Goal: Task Accomplishment & Management: Complete application form

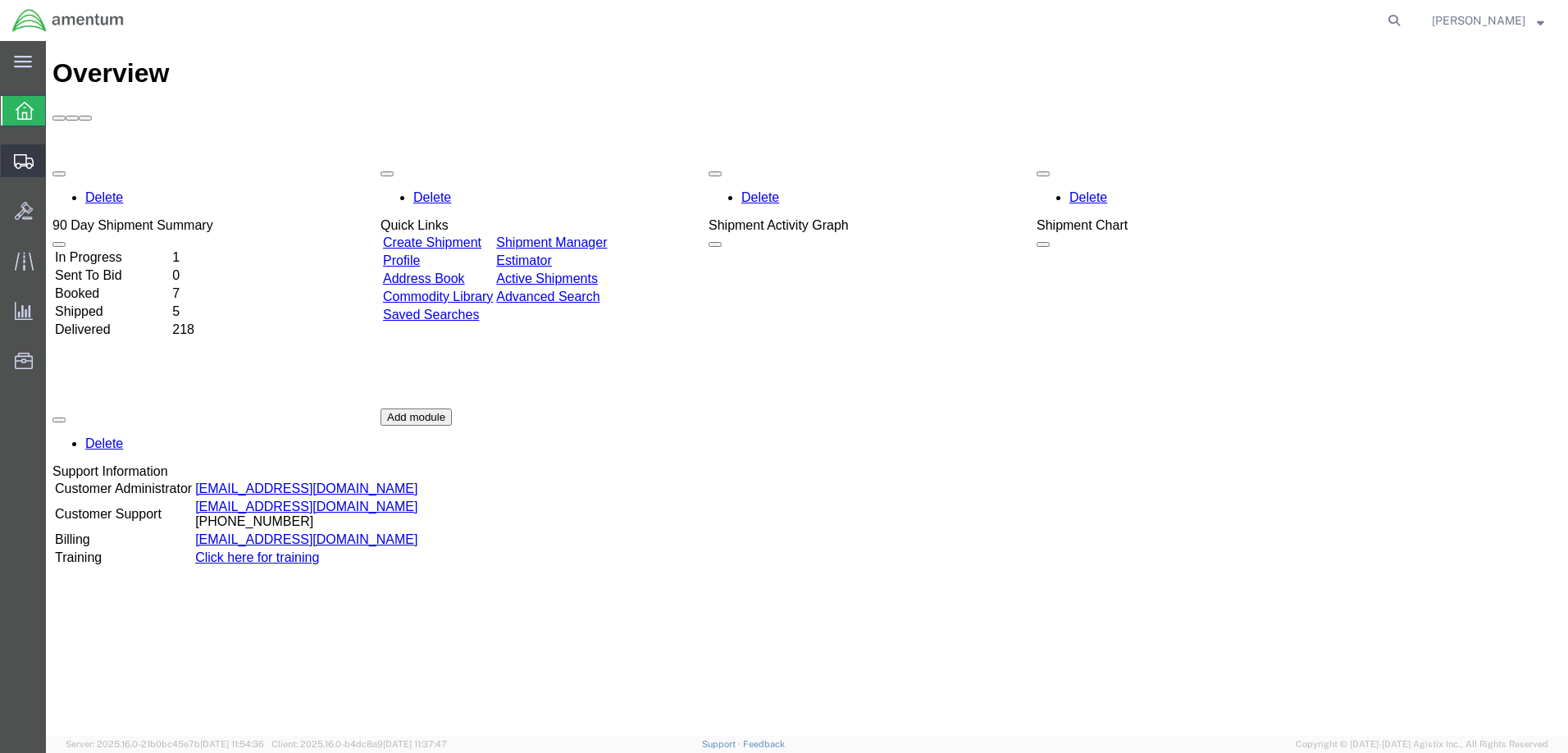
click at [0, 0] on span "Create Shipment" at bounding box center [0, 0] width 0 height 0
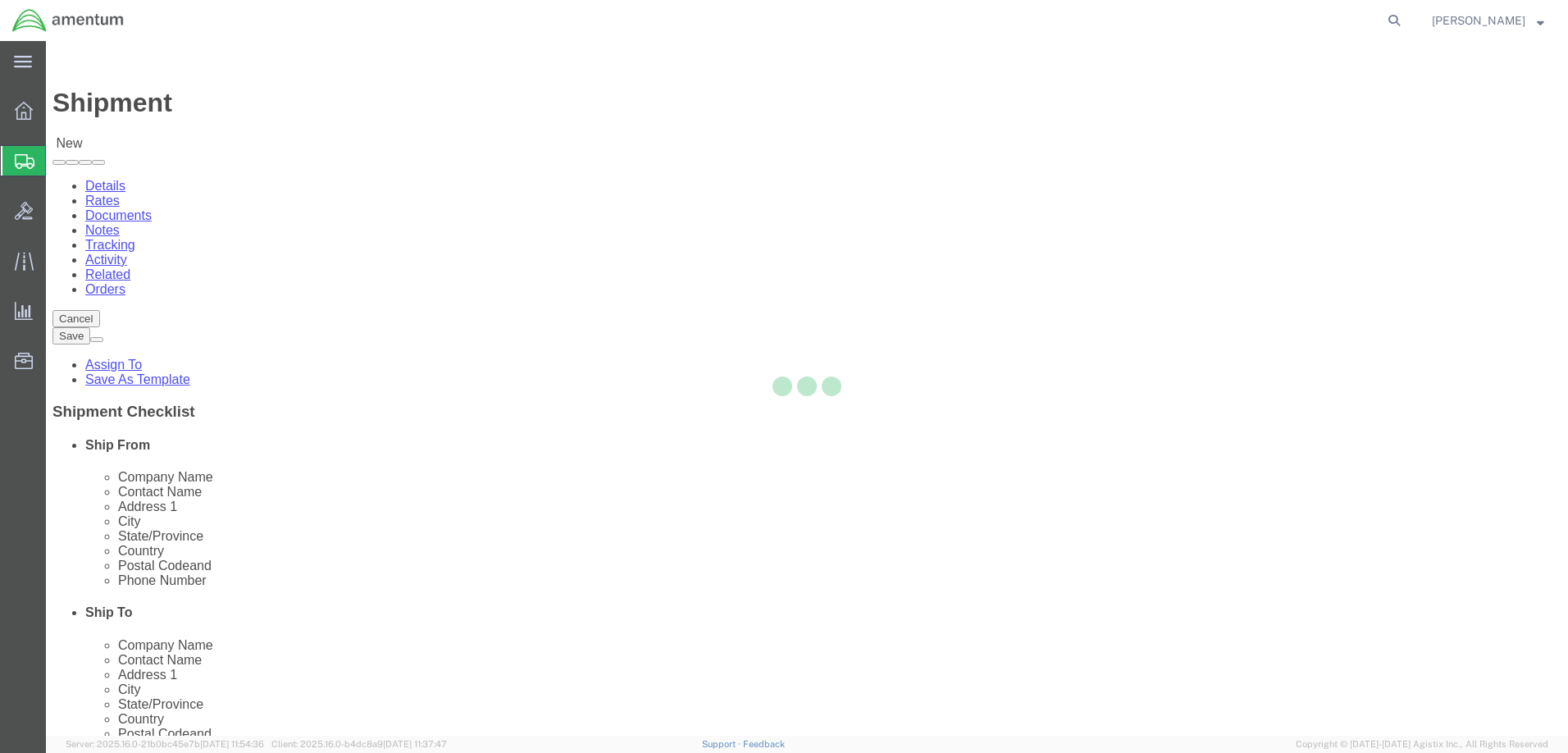
select select
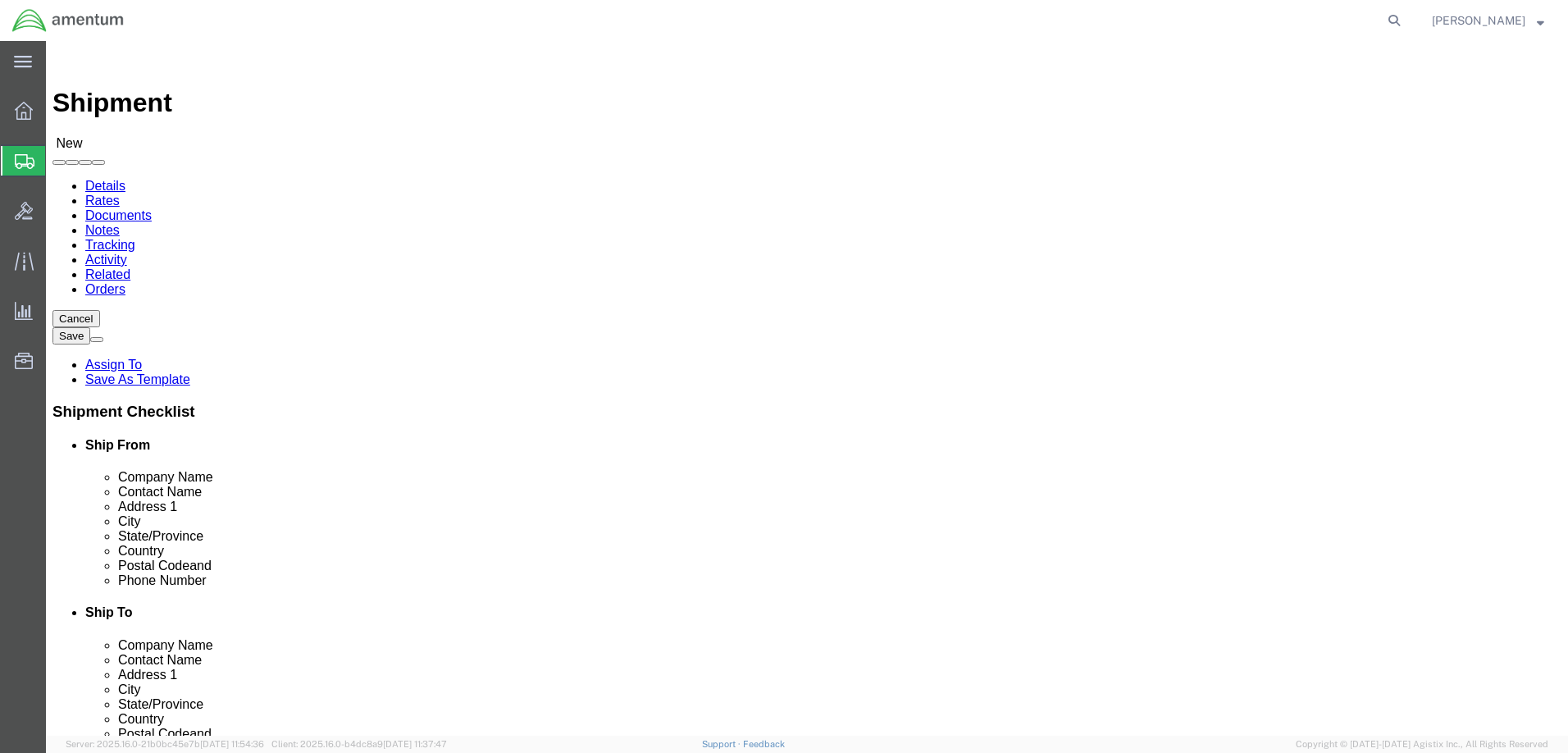
click body "Shipment New Details Rates Documents Notes Tracking Activity Related Orders Can…"
select select "53953"
select select "FL"
click input "text"
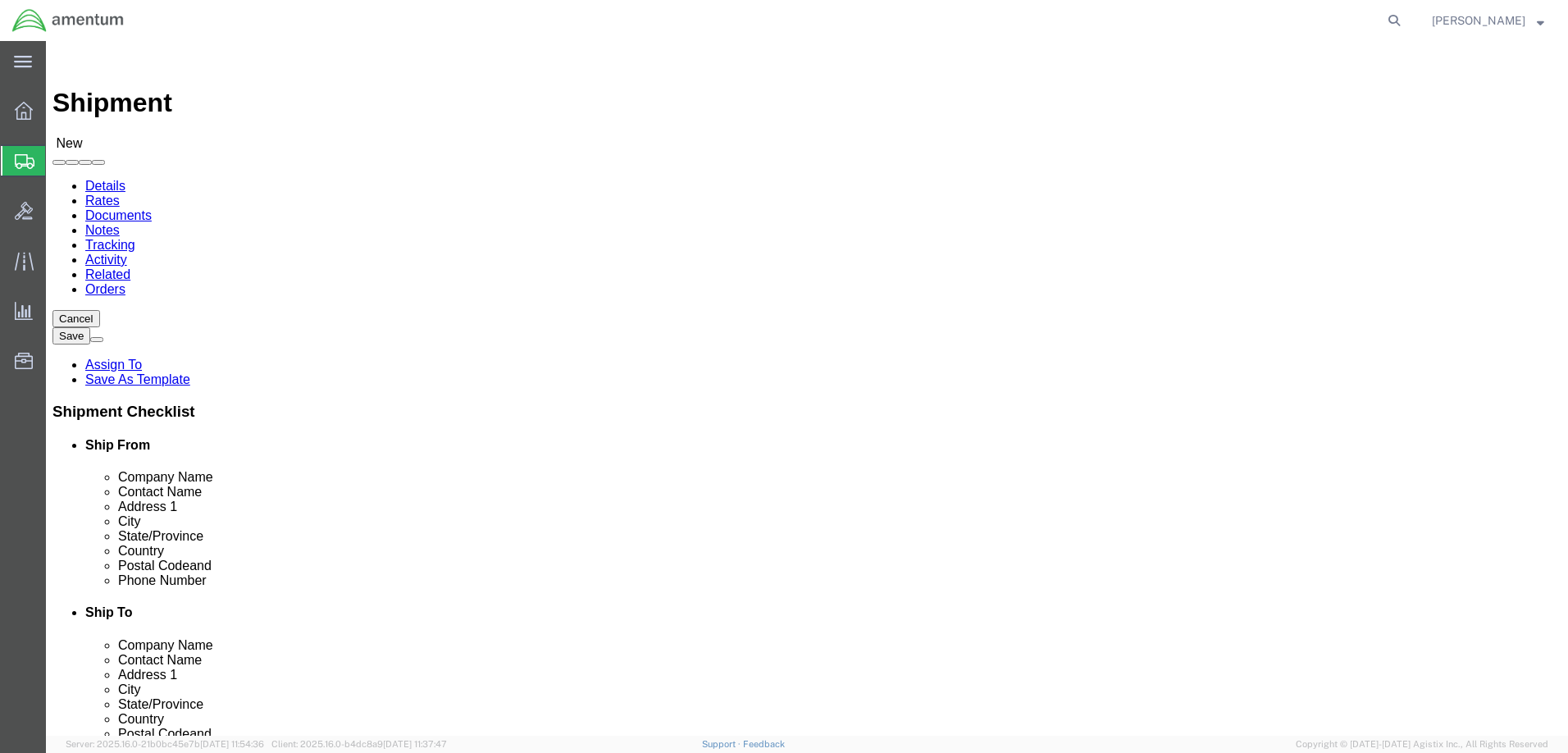
type input "[PERSON_NAME]"
click input "text"
type input "[PHONE_NUMBER]"
click input "text"
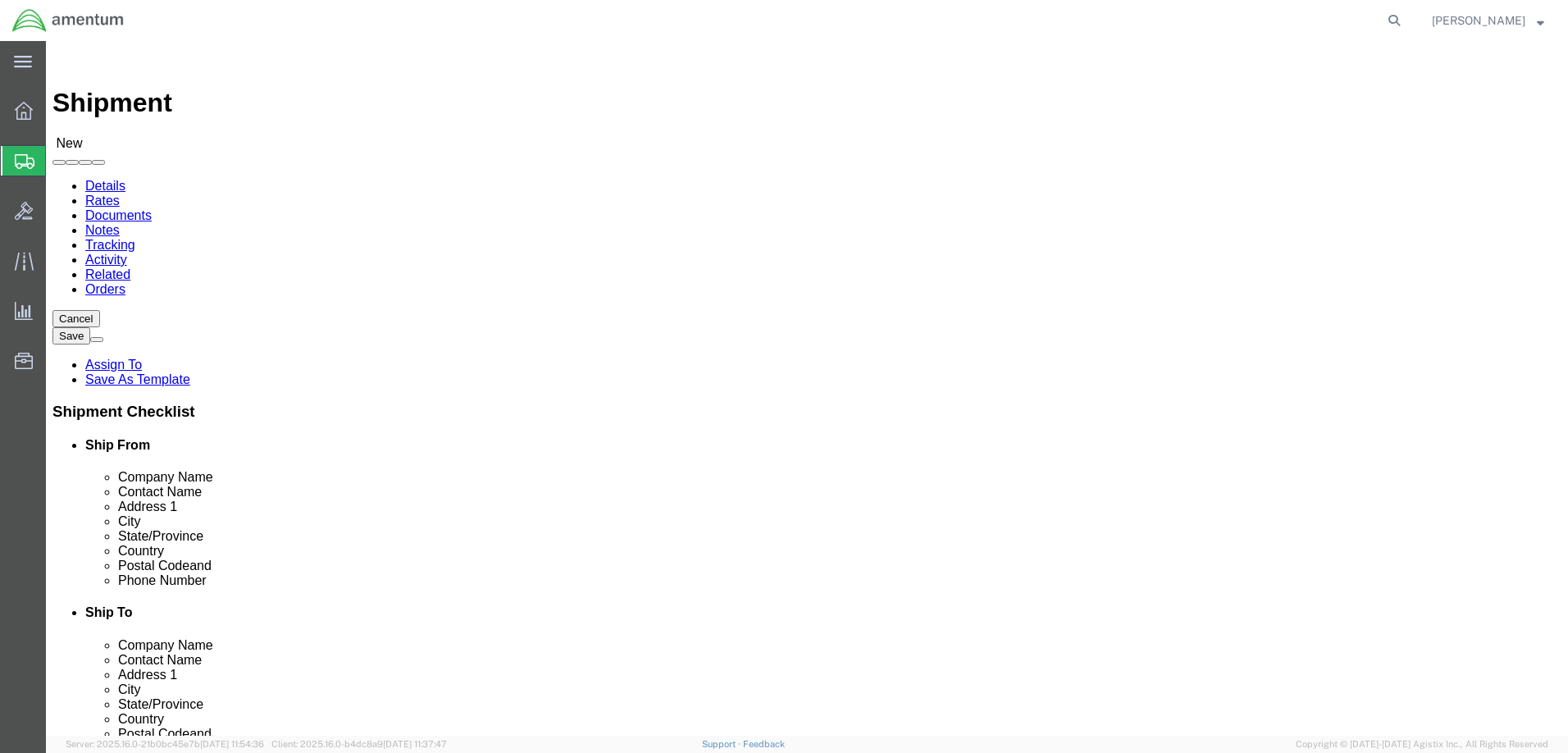
type input "4301"
click input "text"
paste input "[PERSON_NAME][EMAIL_ADDRESS][PERSON_NAME][DOMAIN_NAME]"
type input "[PERSON_NAME][EMAIL_ADDRESS][PERSON_NAME][DOMAIN_NAME]"
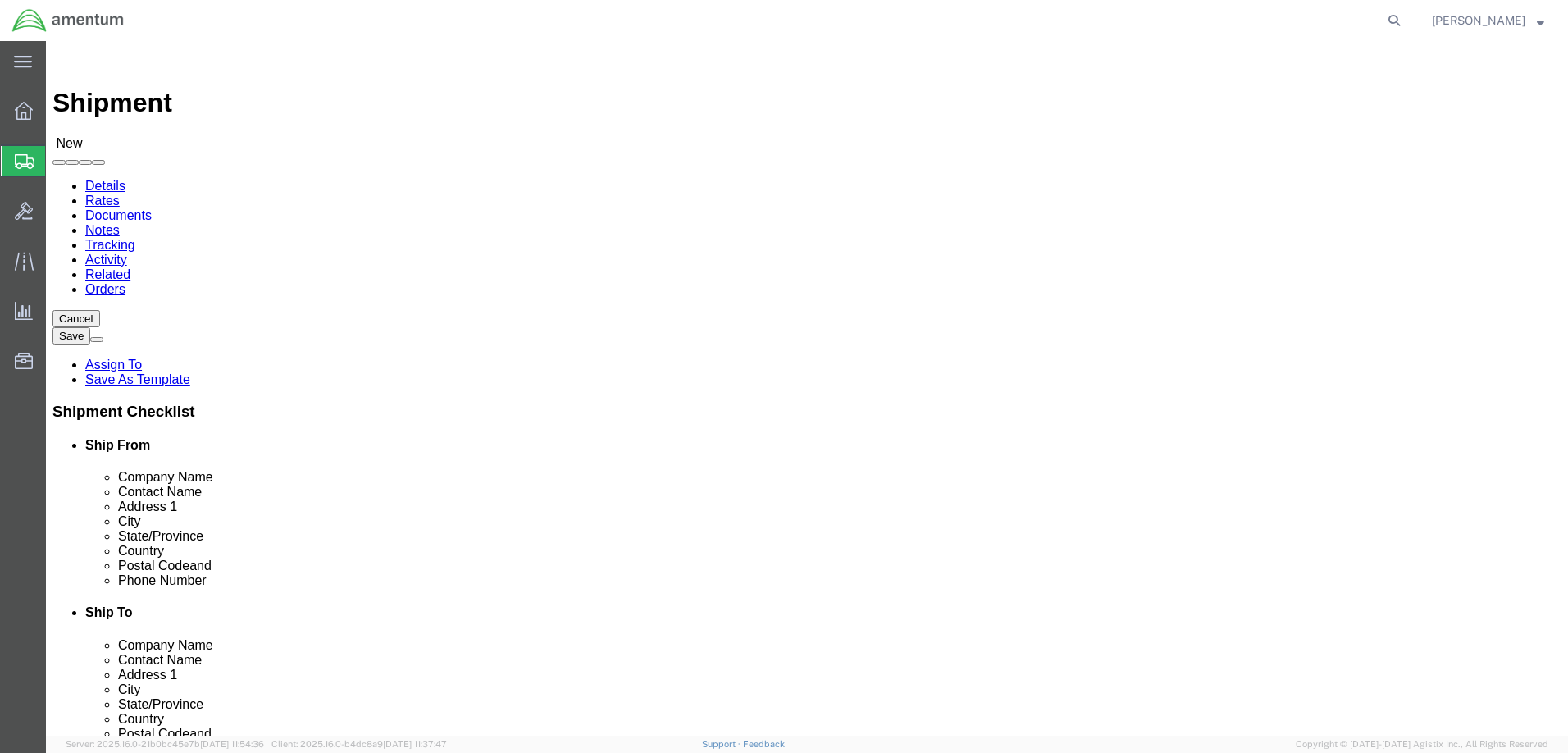
click body "Shipment New Details Rates Documents Notes Tracking Activity Related Orders Can…"
click input "text"
type input "NA"
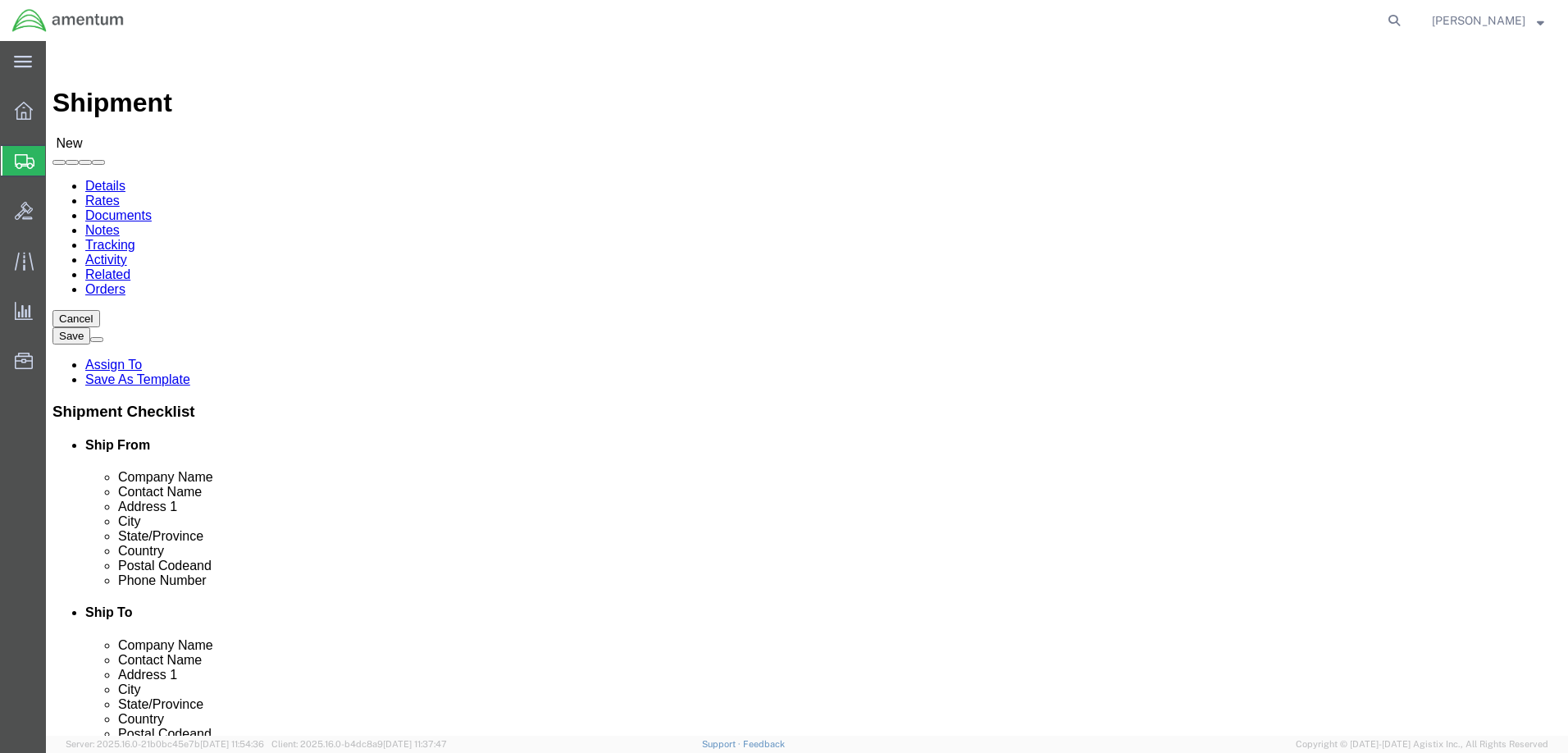
scroll to position [0, 0]
click p "- NAVAL UNDERSEA WARFARE CENTER - (COMMANDING OFFICER) [STREET_ADDRESS][PERSON_…"
select select "RI"
type input "NAVAL UNDERSEA WARFARE CENTER"
click input "text"
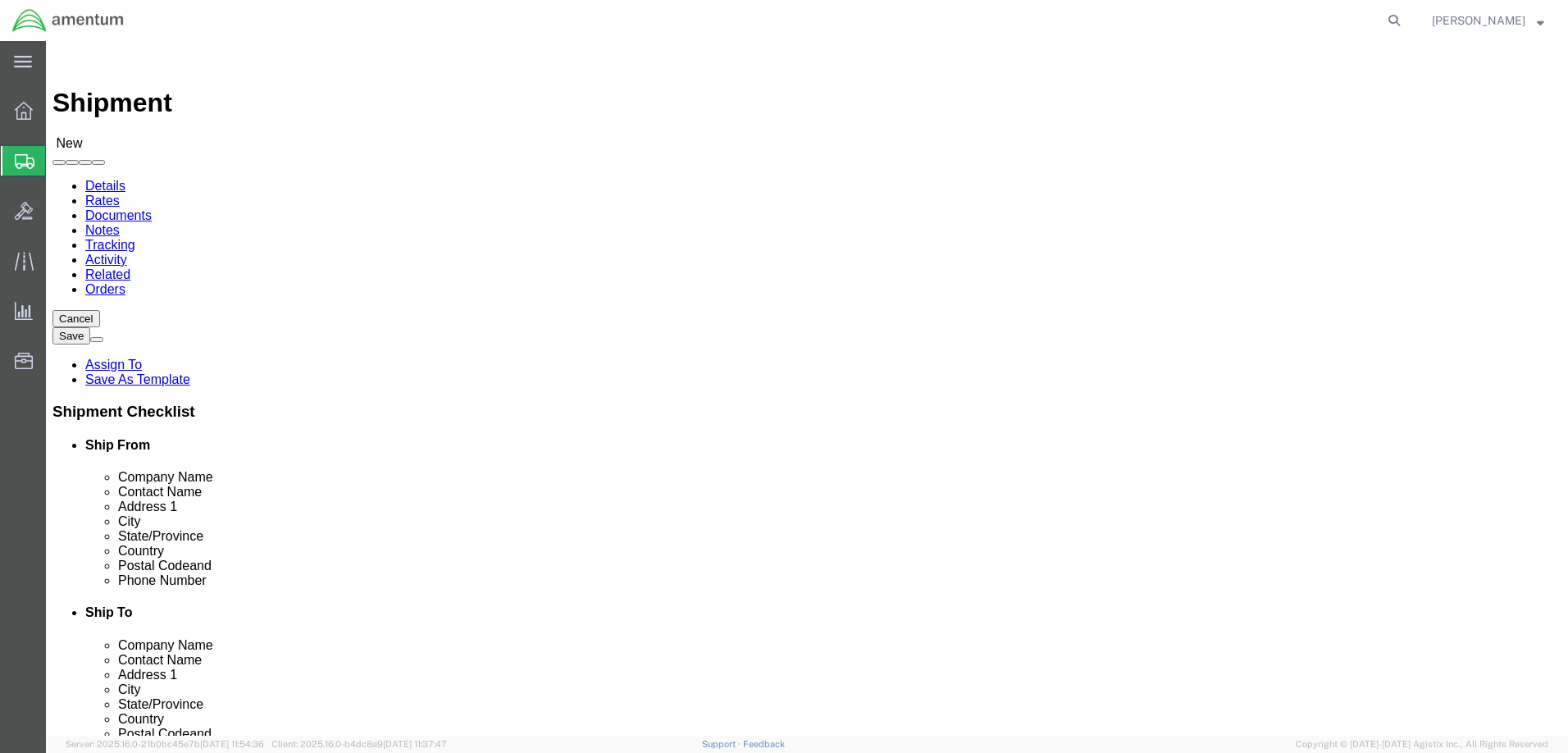
click input "text"
drag, startPoint x: 967, startPoint y: 337, endPoint x: 819, endPoint y: 332, distance: 148.1
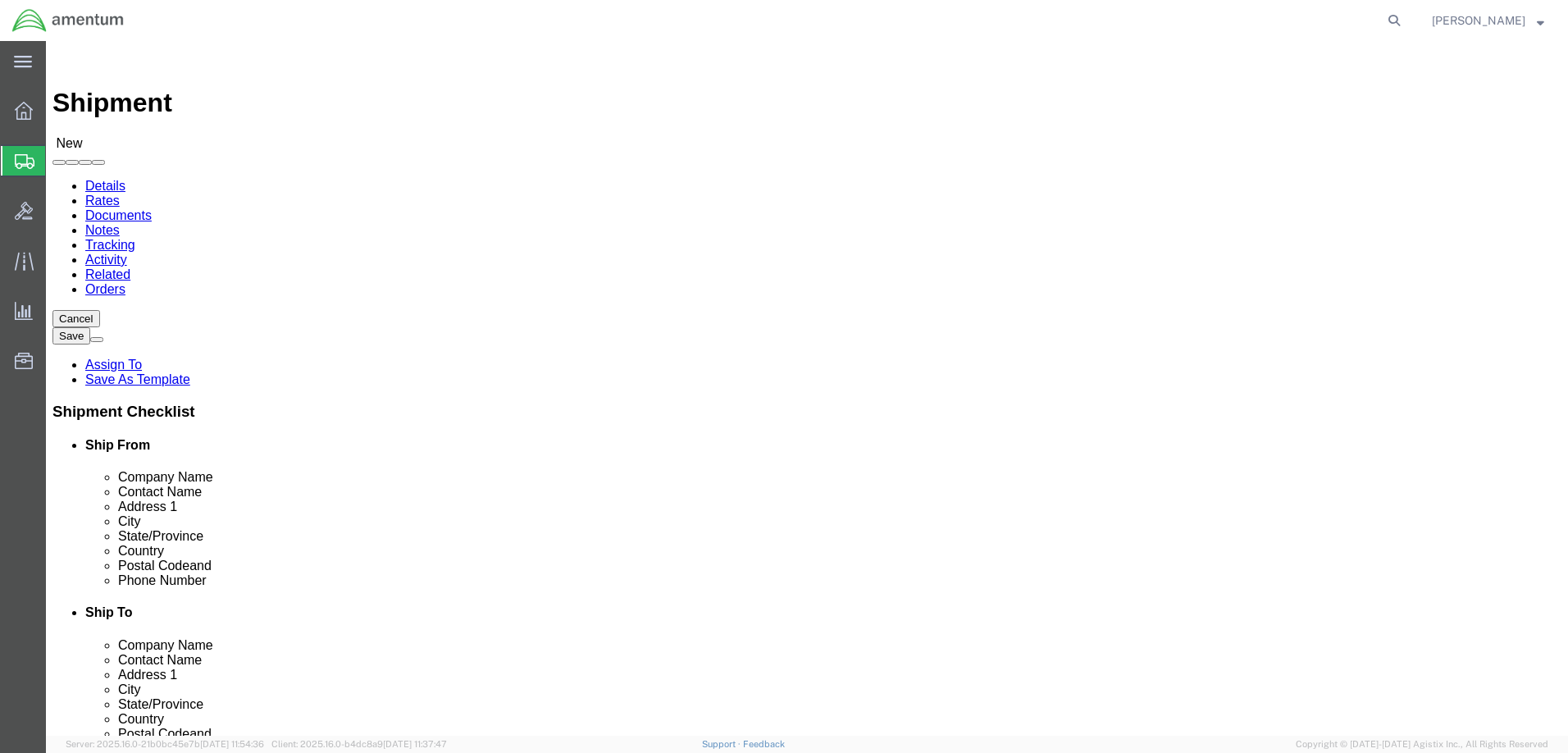
click input "text"
type input "[PERSON_NAME]"
click p "- NUWCDIVNPT - ([PERSON_NAME]) [STREET_ADDRESS][PERSON_NAME] [STREET_ADDRESS]"
select select "RI"
type input "[PERSON_NAME]"
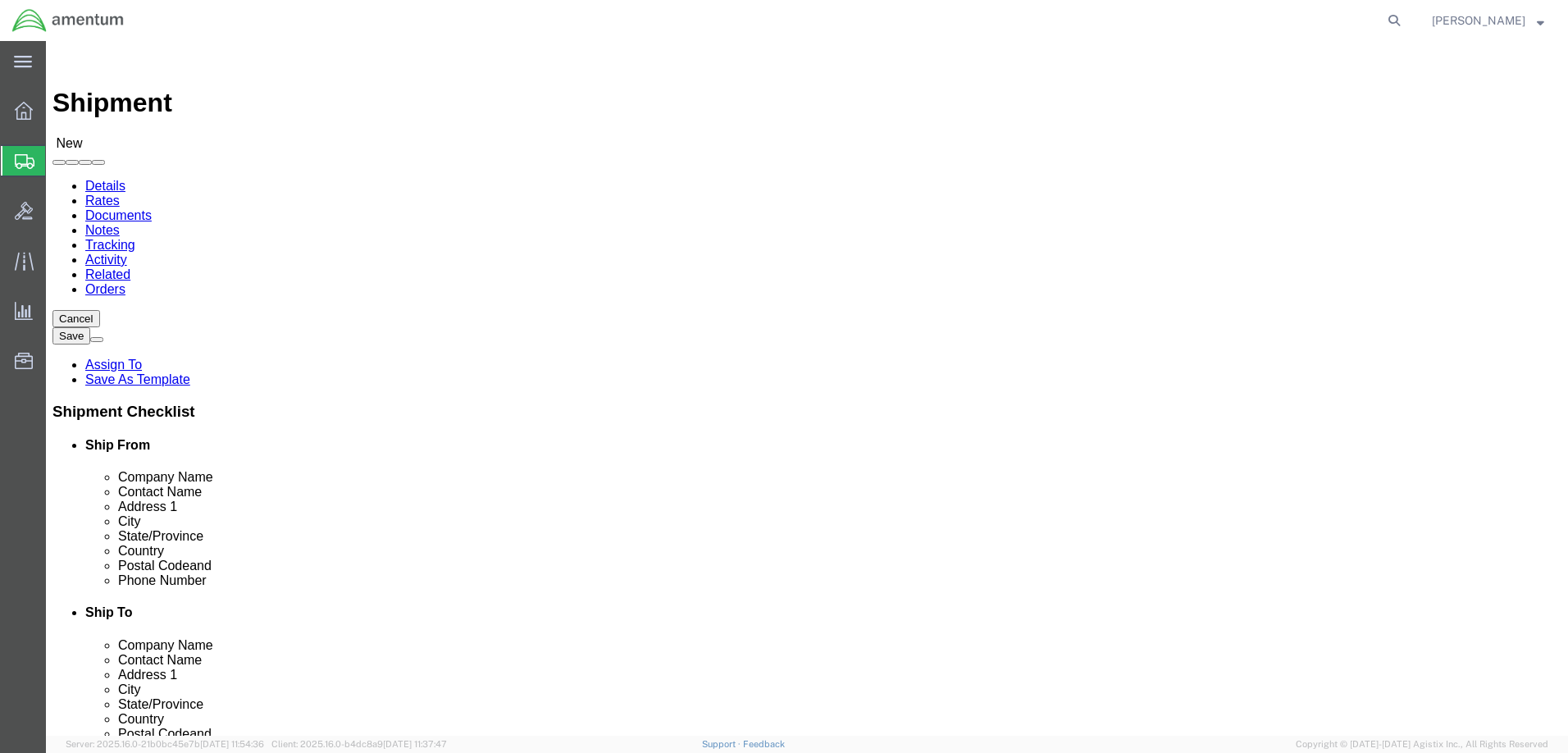
click input "text"
type input "[PHONE_NUMBER]"
click input "text"
paste input "[PERSON_NAME][EMAIL_ADDRESS][PERSON_NAME][DOMAIN_NAME]"
type input "[PERSON_NAME][EMAIL_ADDRESS][PERSON_NAME][DOMAIN_NAME]"
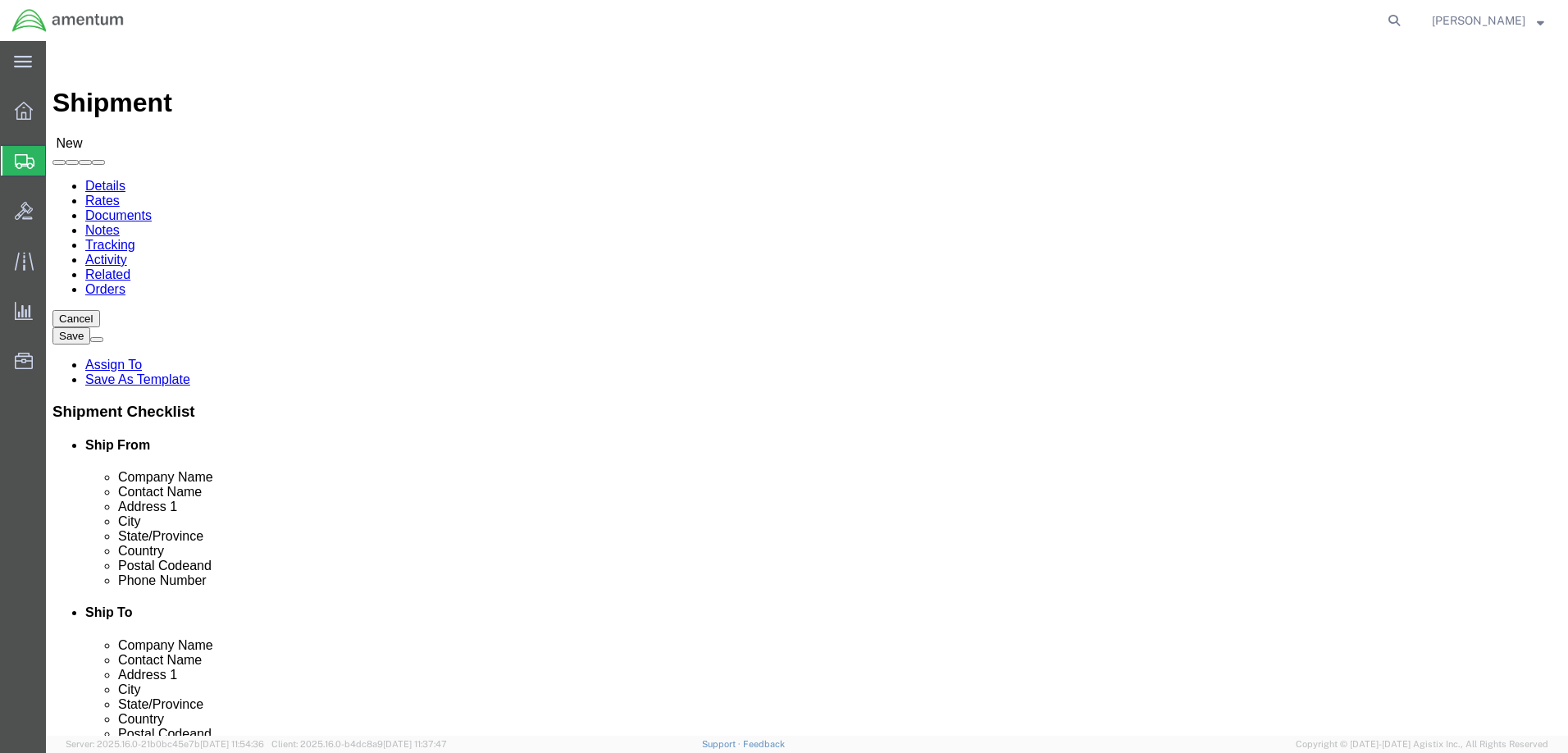
click input "checkbox"
checkbox input "true"
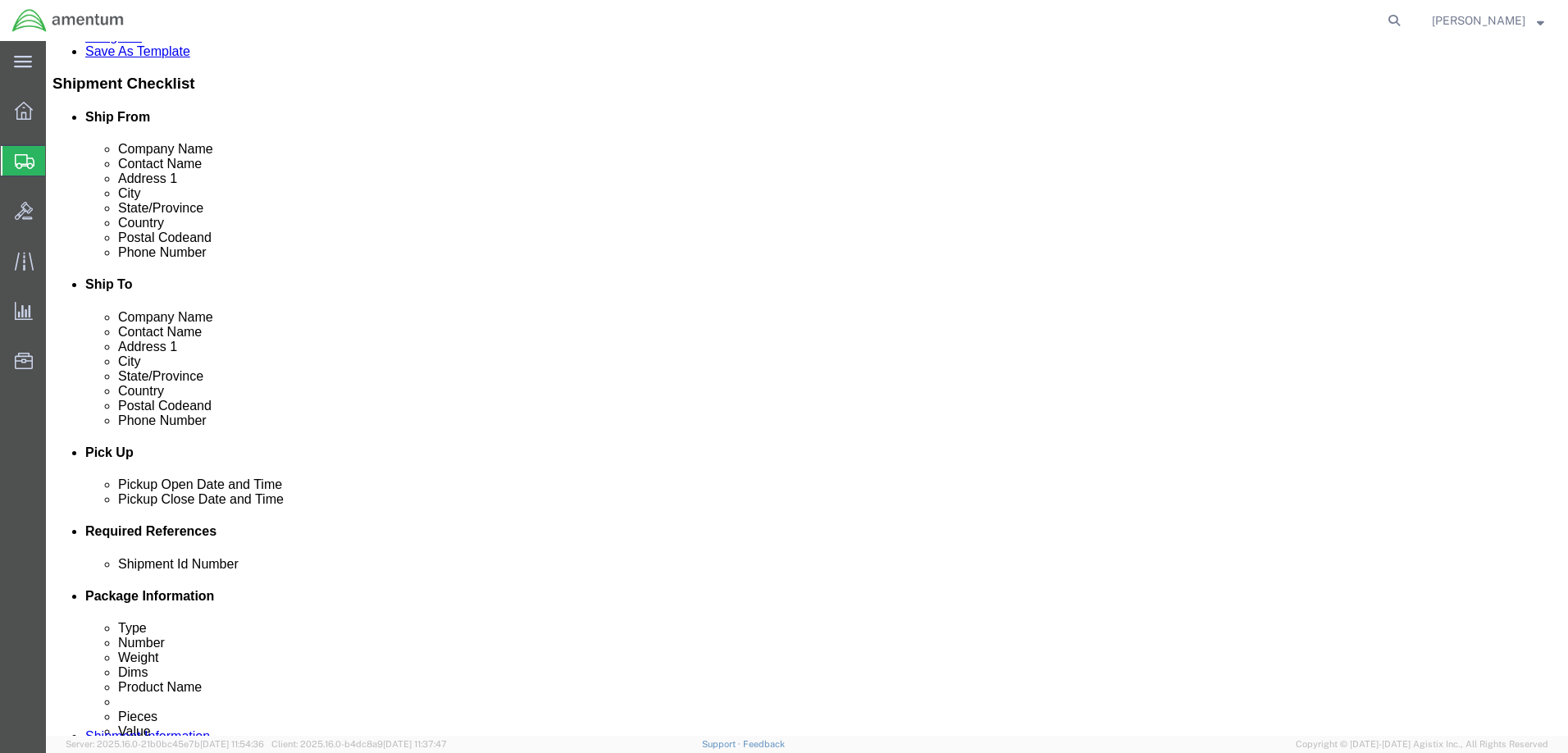
click div "[DATE] 11:00 AM"
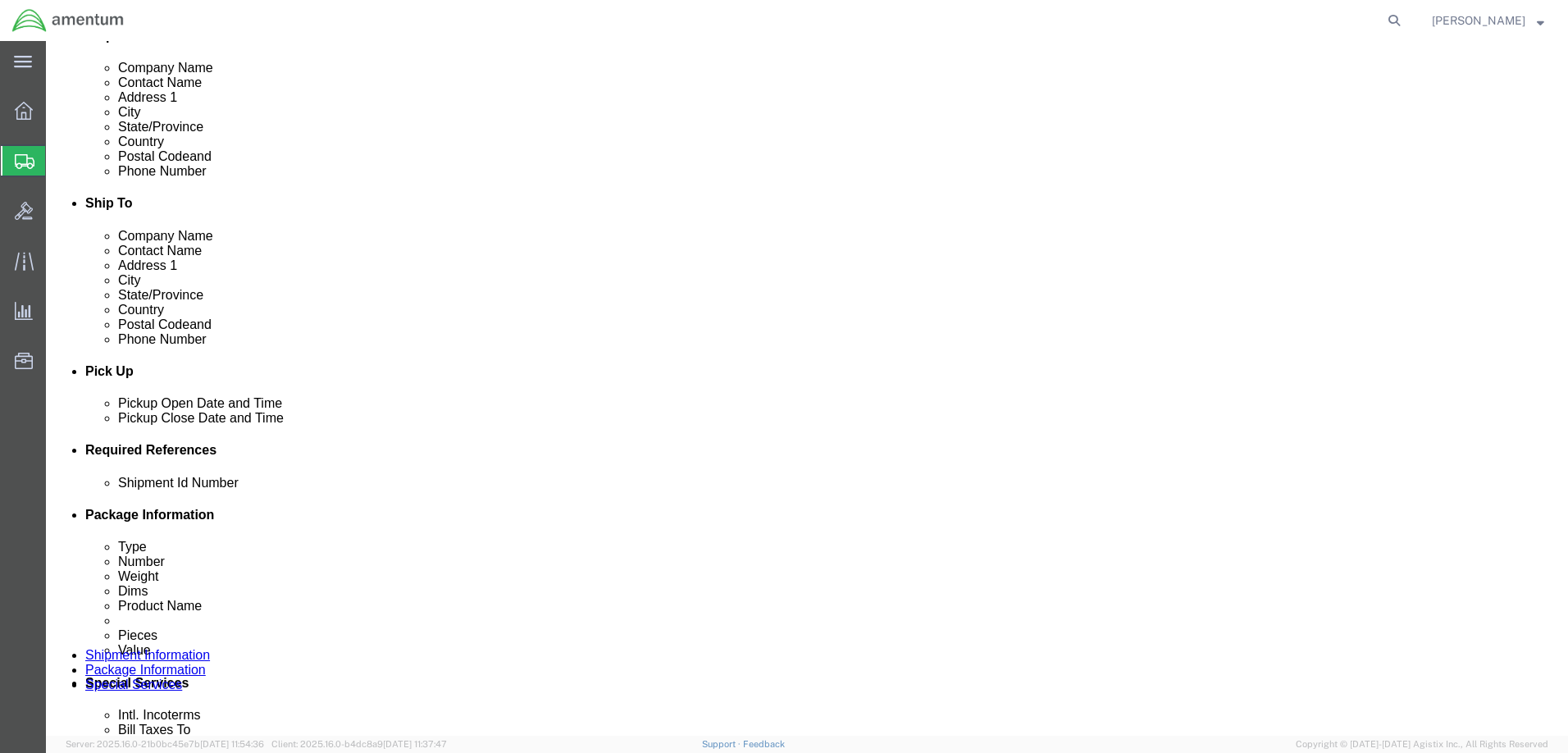
click div "Pickup Date: Pickup Start Date Pickup Start Time Pickup Open Date and Time [DAT…"
click input "text"
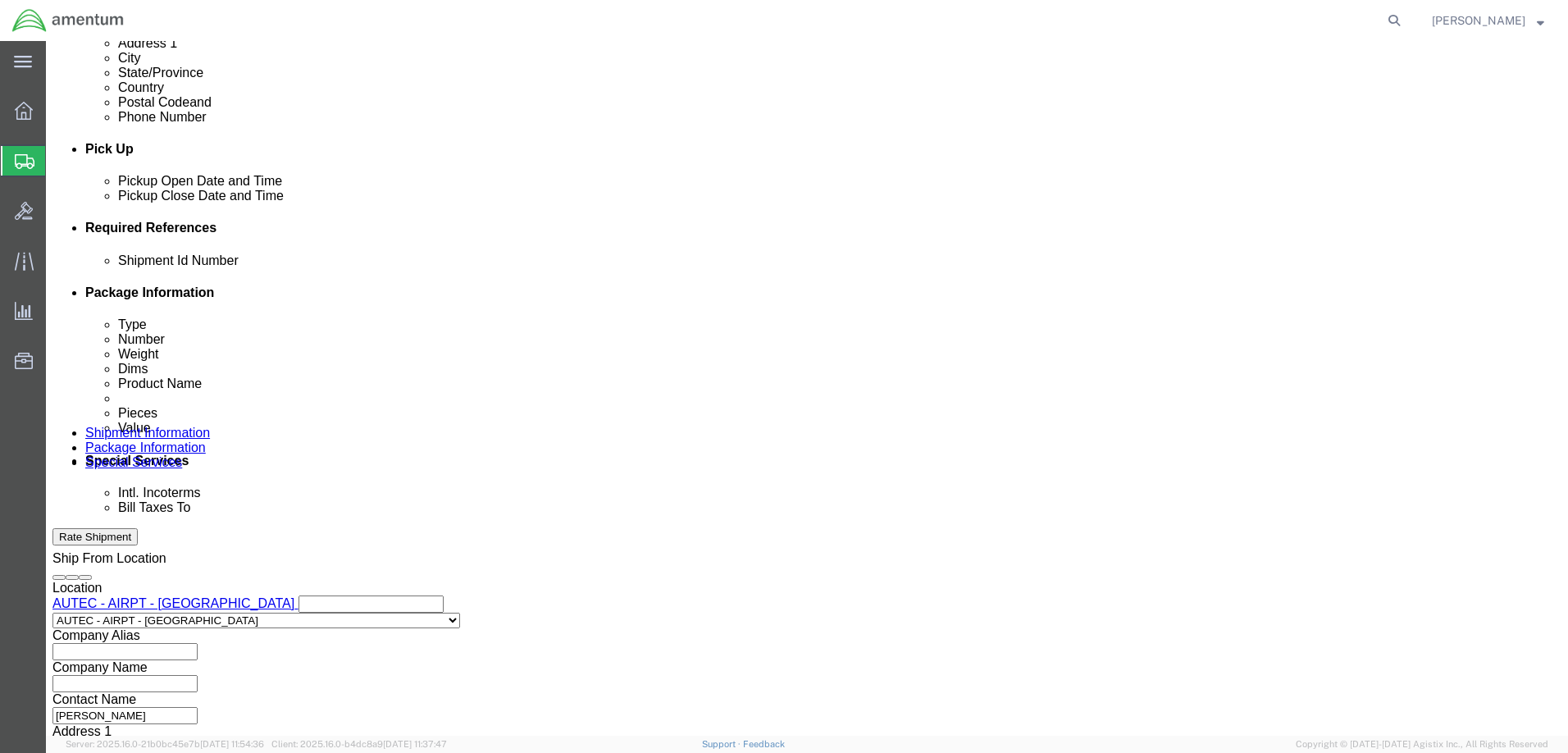
scroll to position [0, 0]
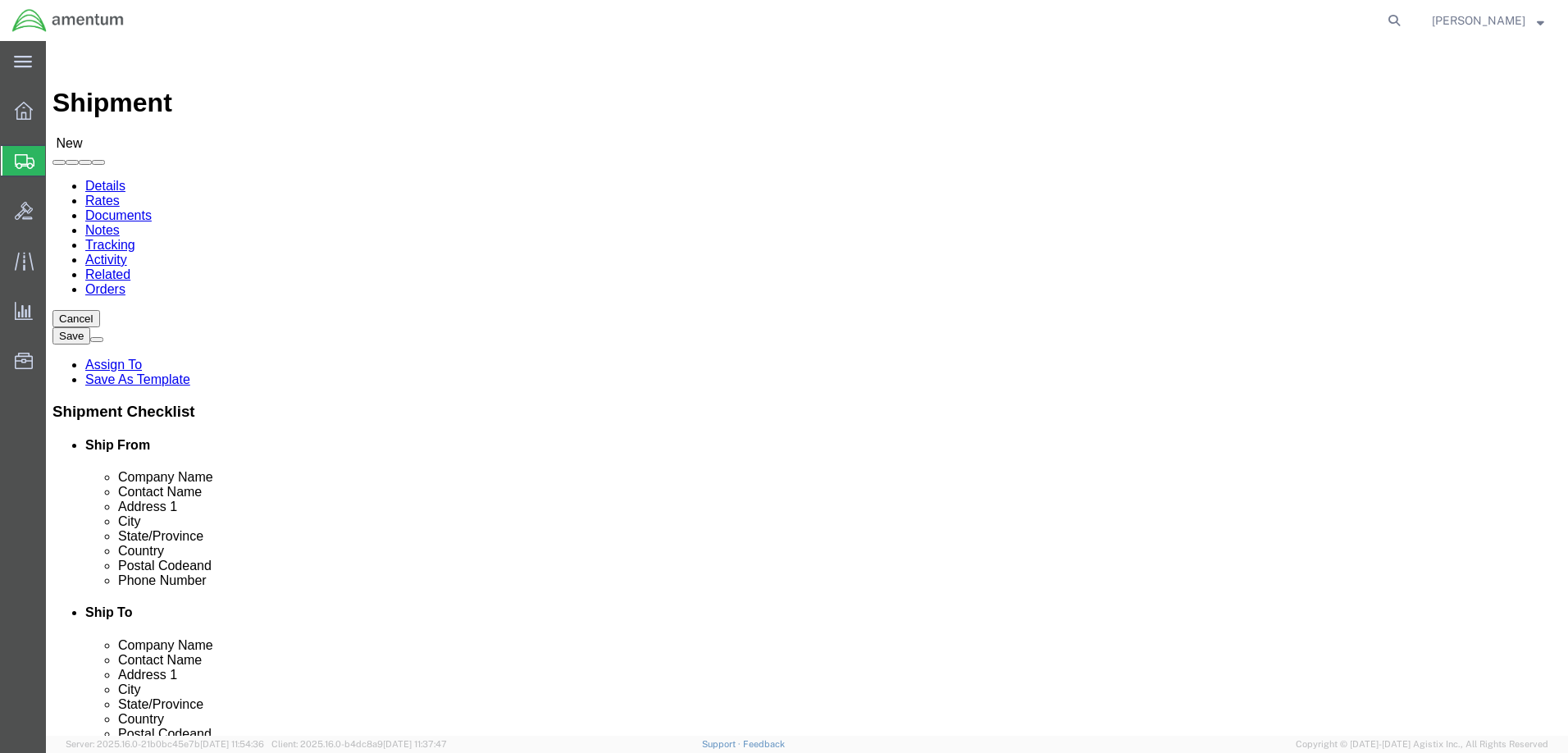
type input "S/N: 0162/25"
click button "Continue"
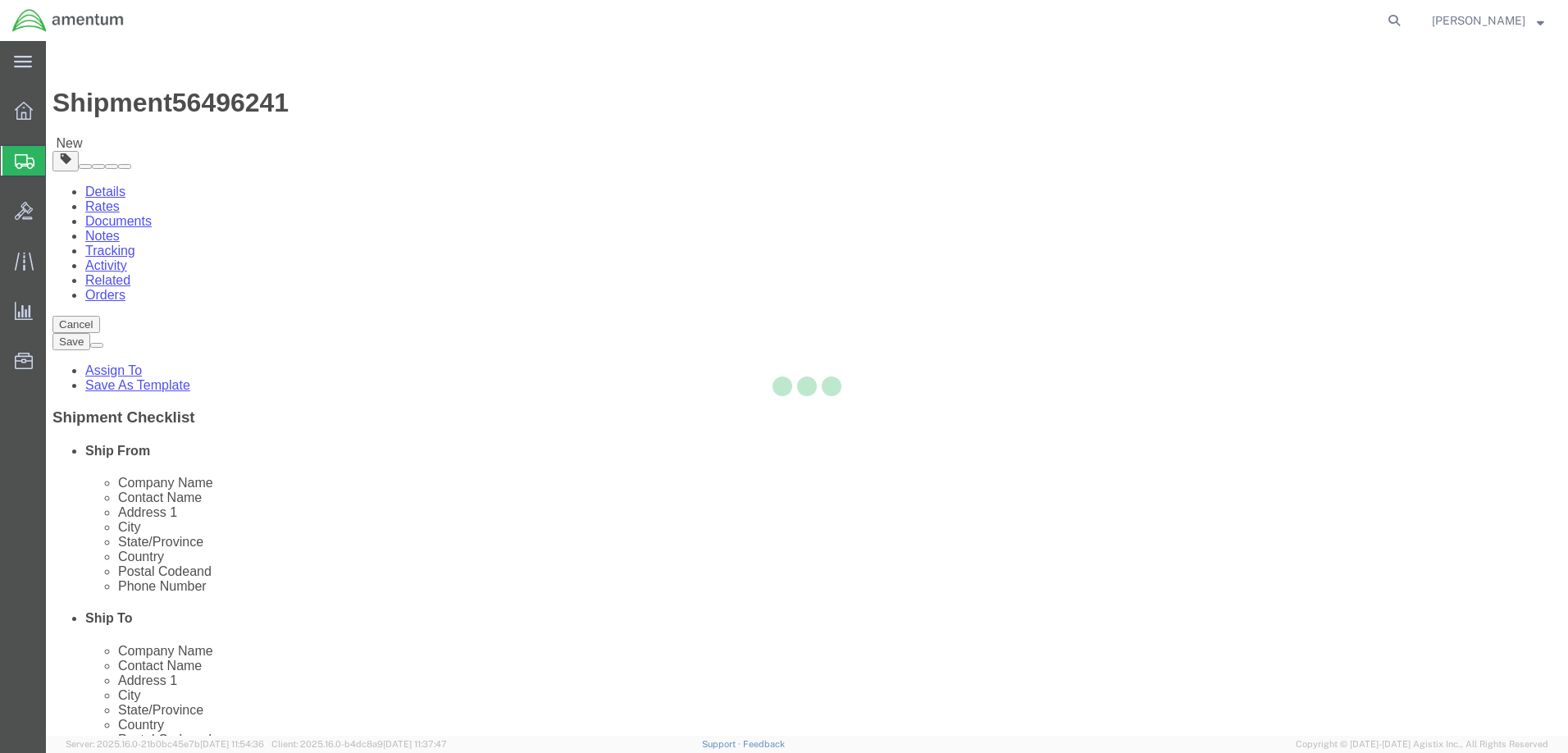
select select "CBOX"
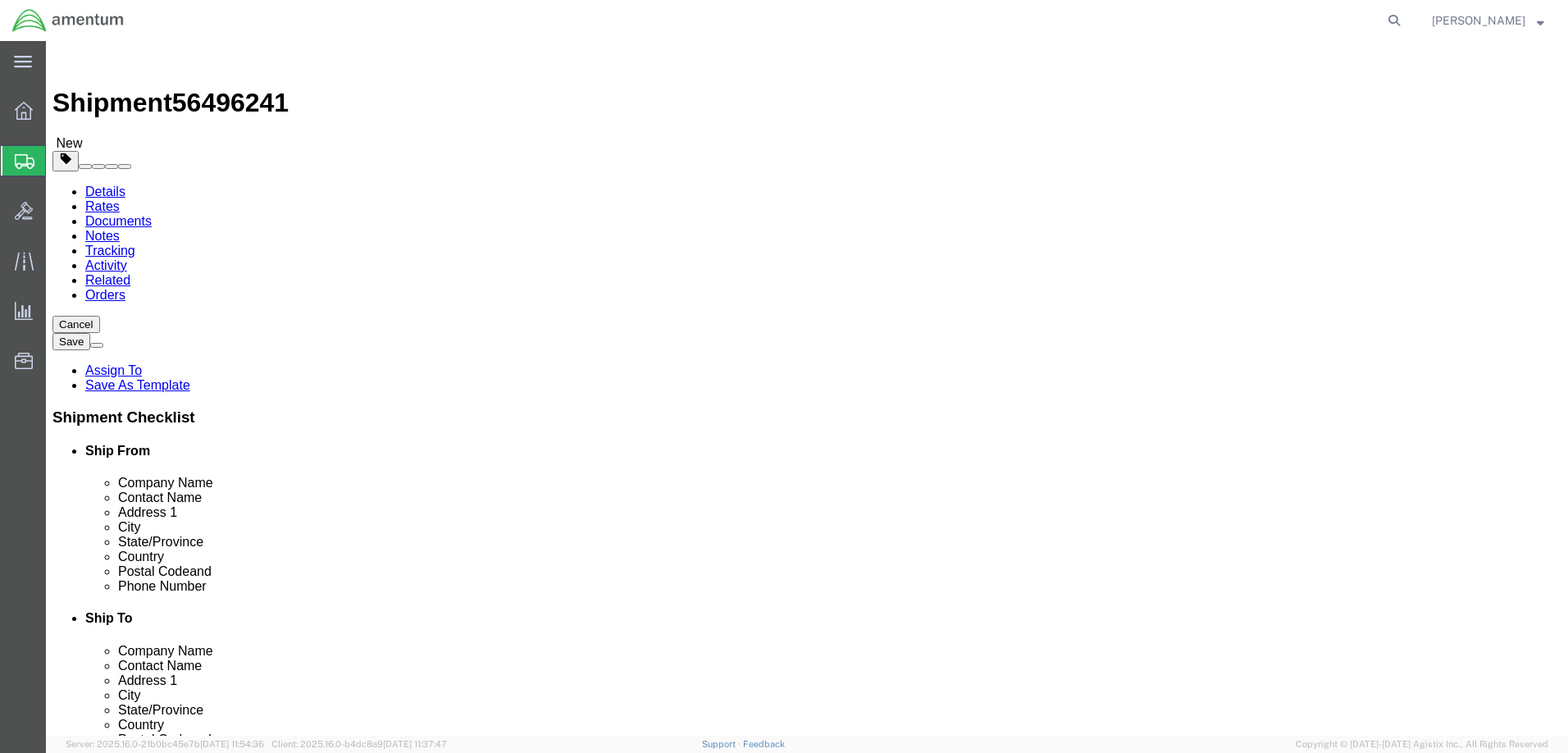
click input "text"
type input "10.5"
click input "text"
type input "5.5"
click input "text"
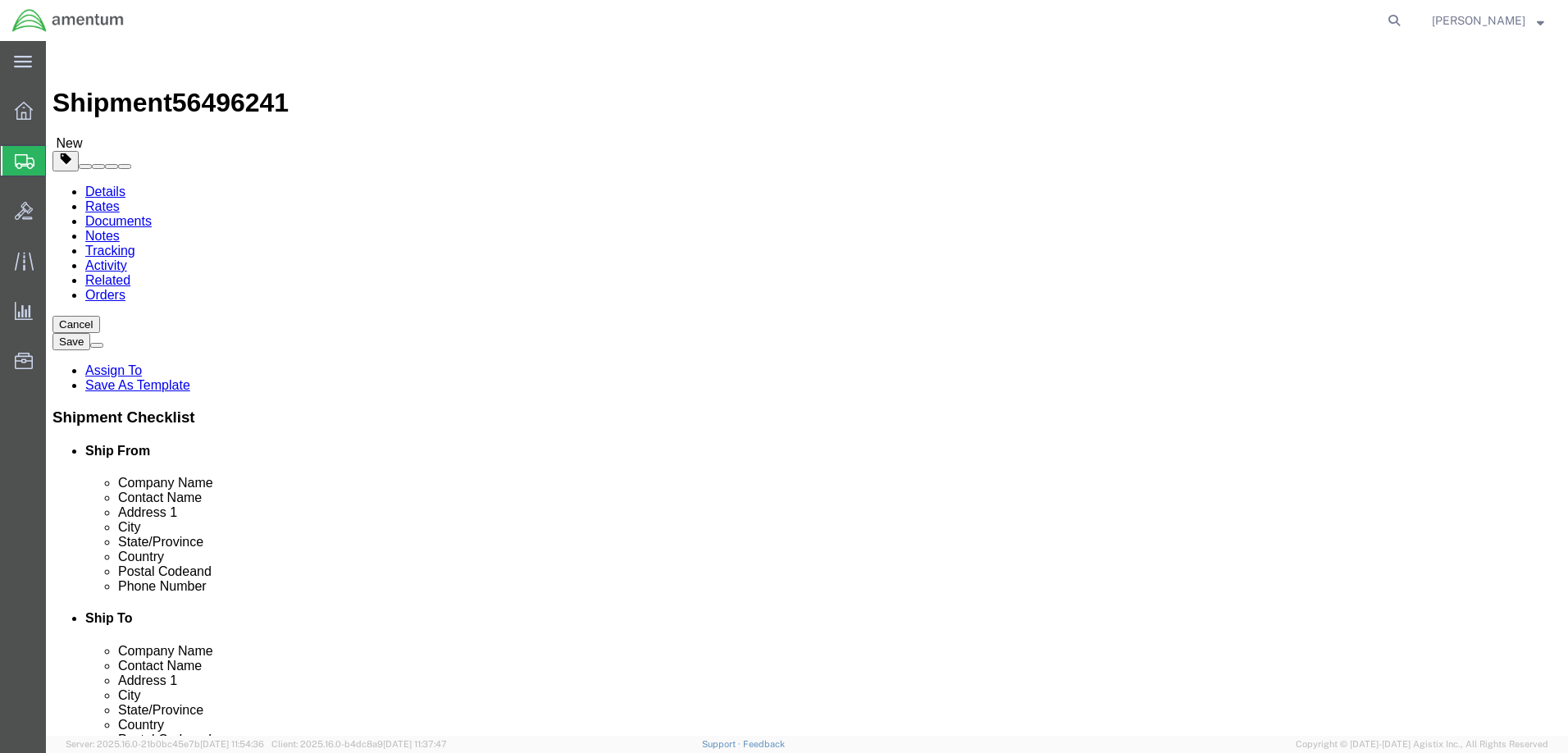
type input "5.5"
click input "0.00"
type input "4.00"
click div "4.00 Select kgs lbs"
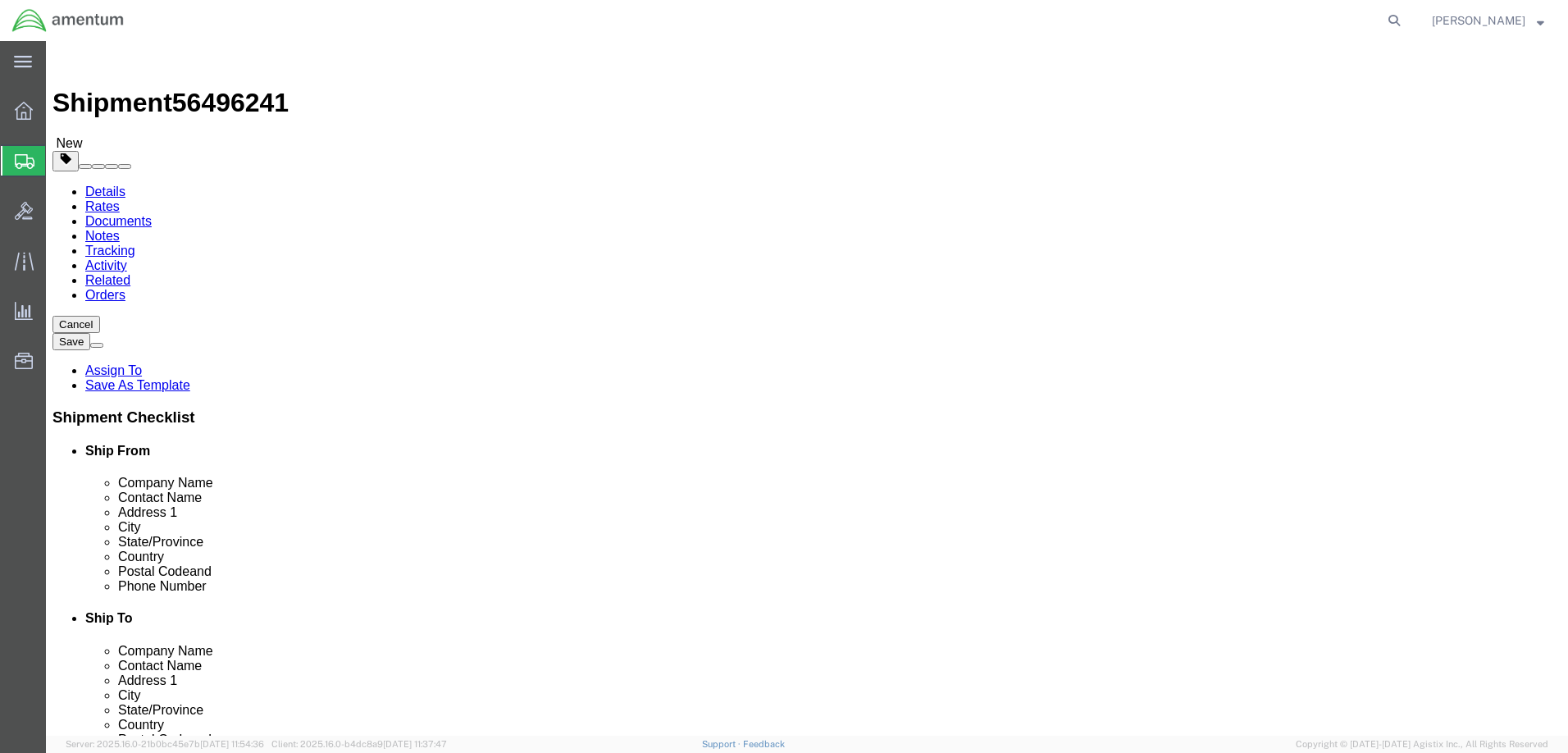
click button "Continue"
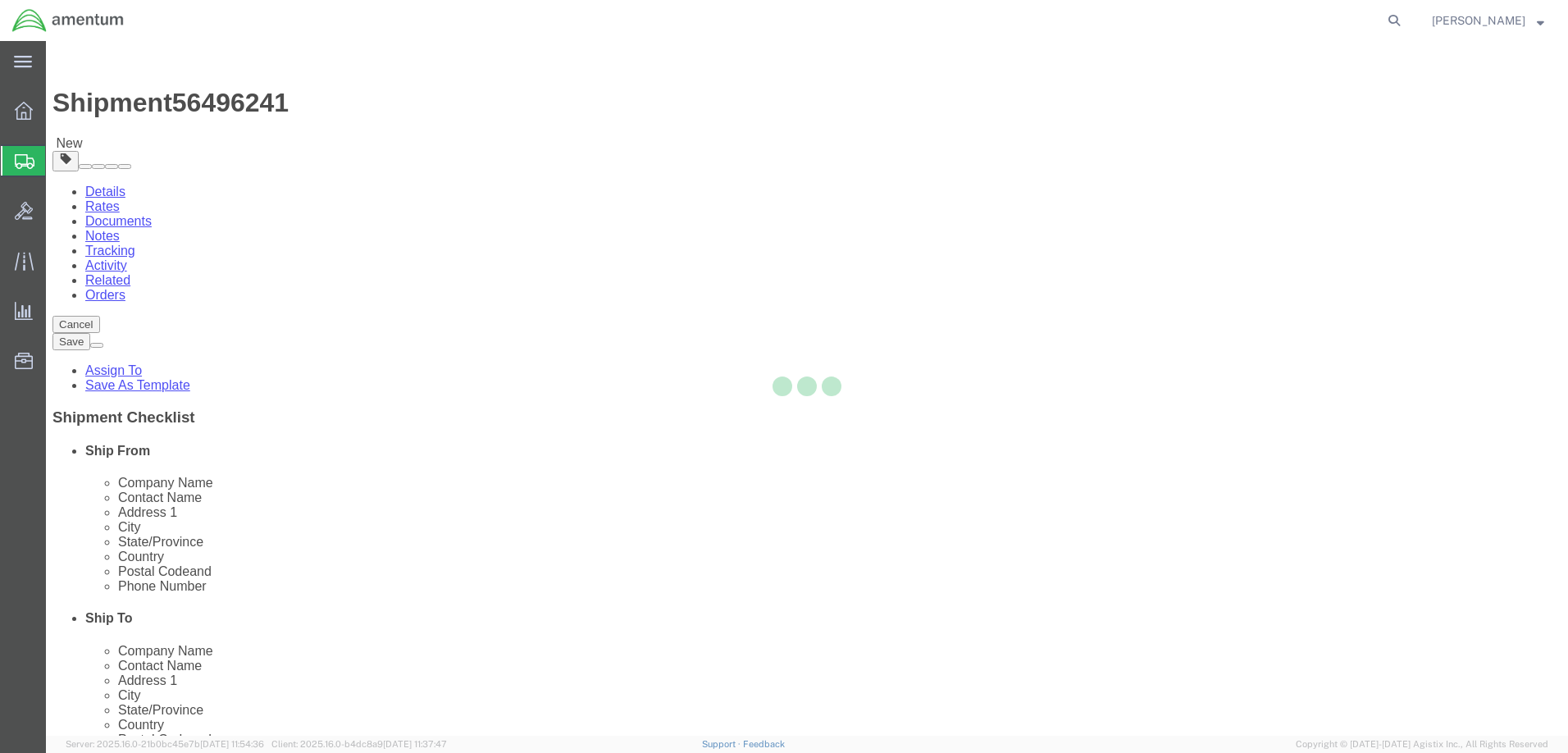
select select
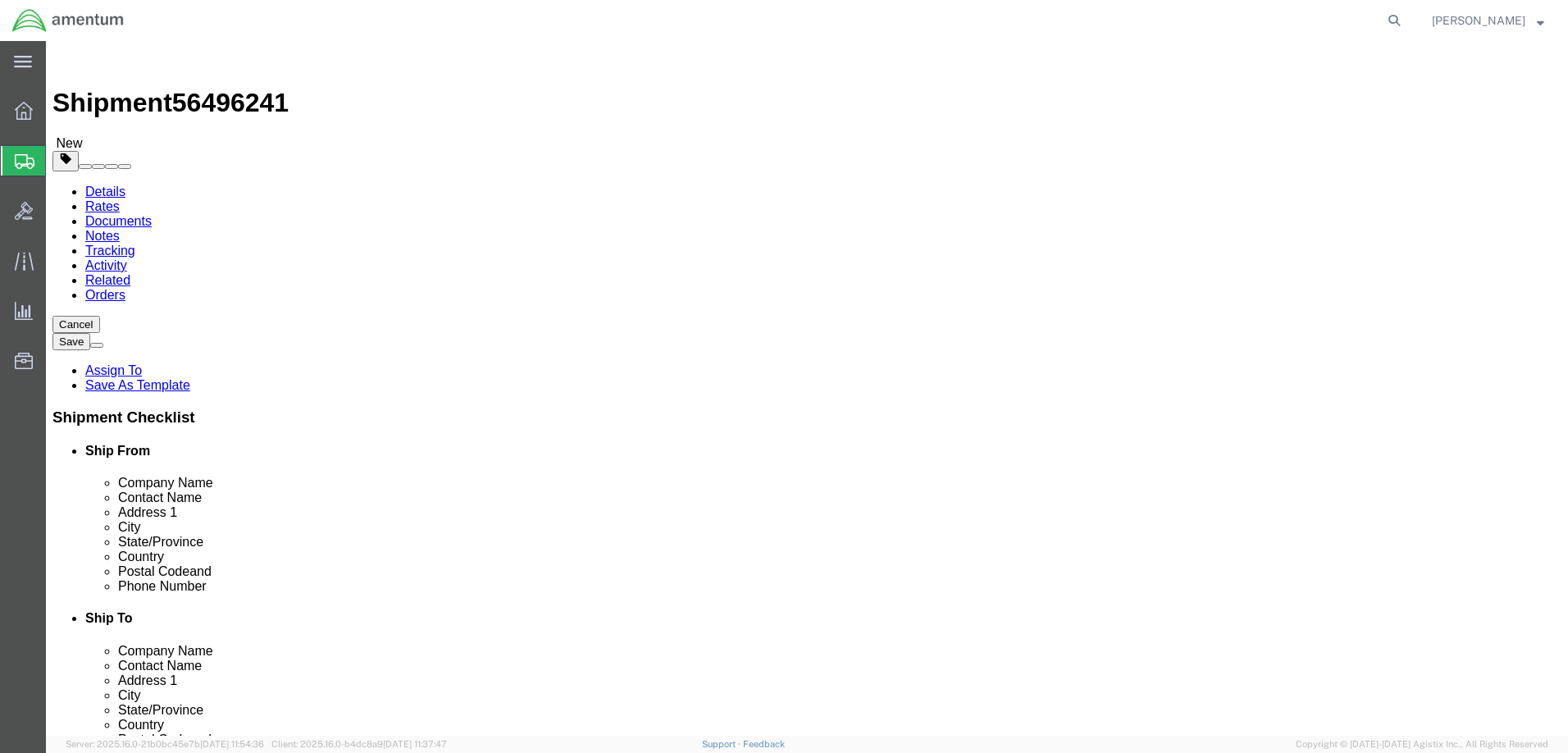
click span "Select one or more"
click div "Instructions"
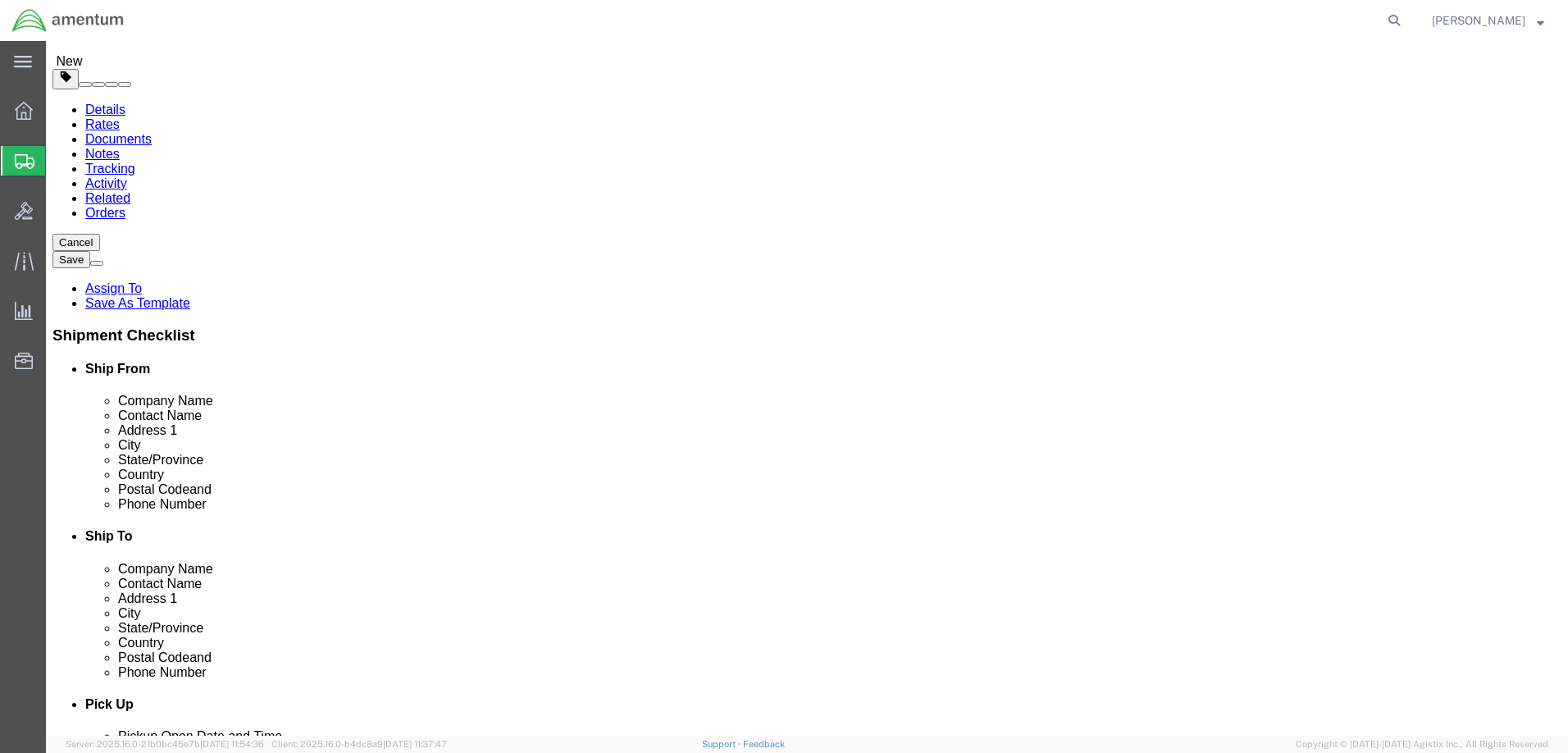
scroll to position [574, 0]
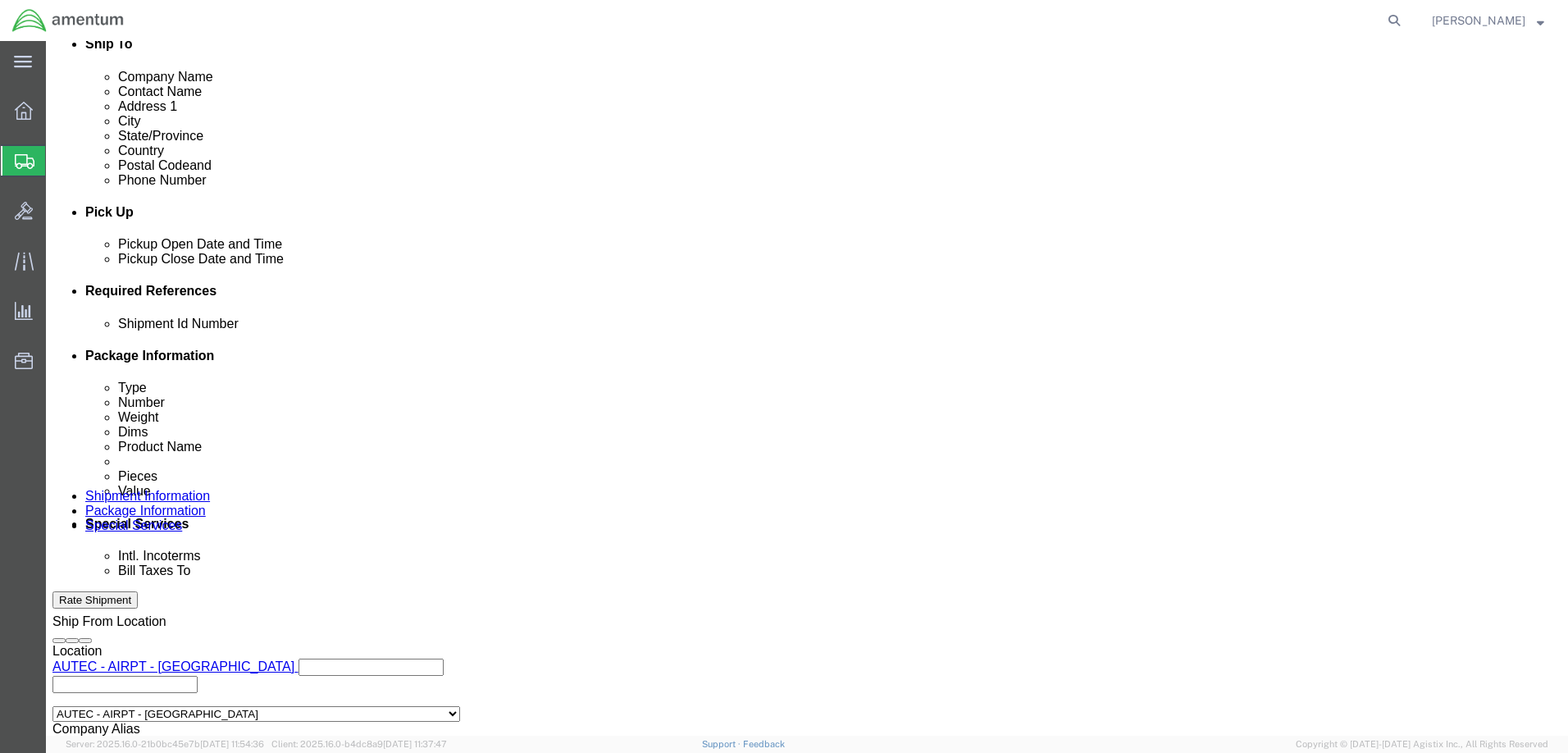
click div "Billing Location Select Select My Profile Location [PHONE_NUMBER] [PHONE_NUMBER…"
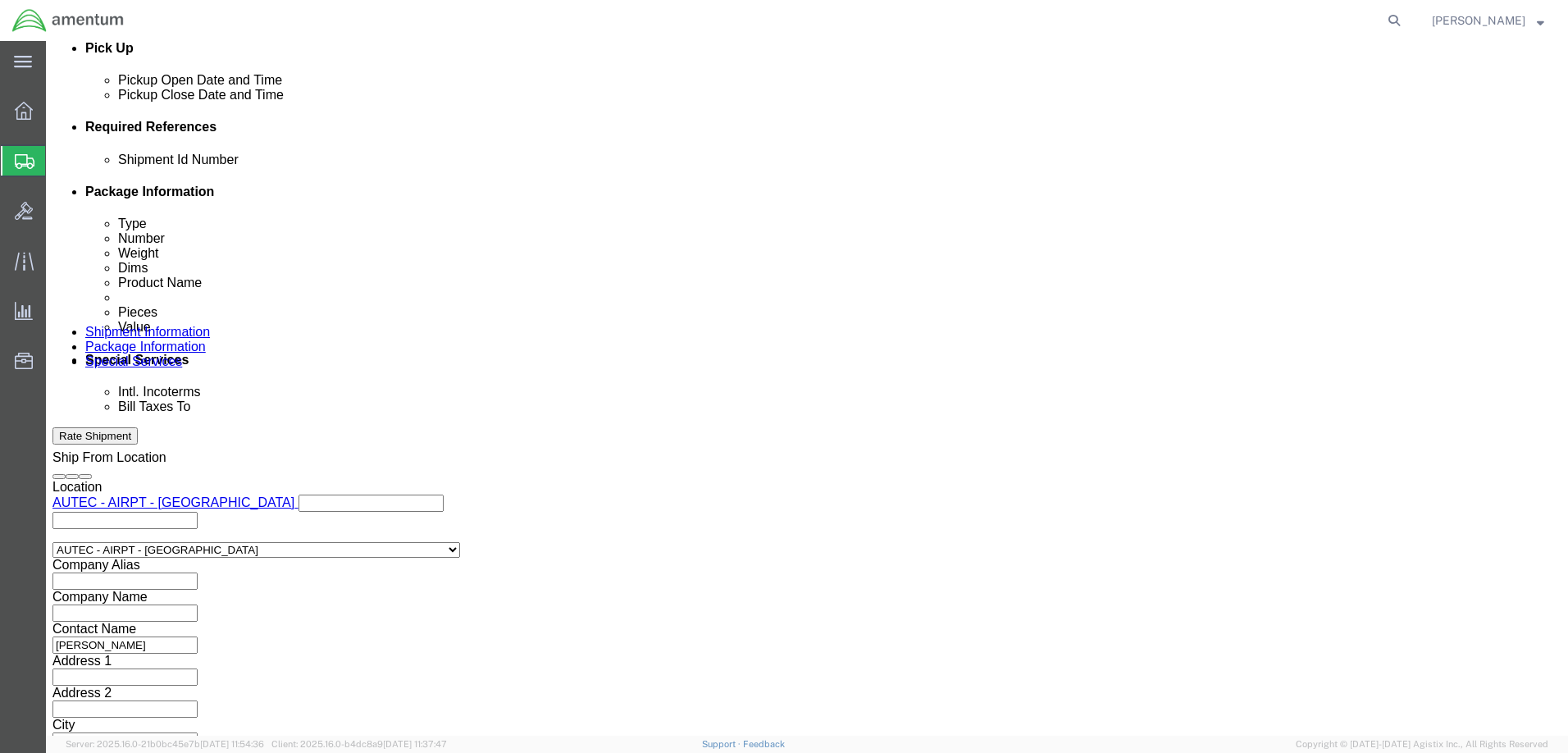
click input "Enter Email Address"
click body "Shipment 56496241 New Details Rates Documents Notes Tracking Activity Related O…"
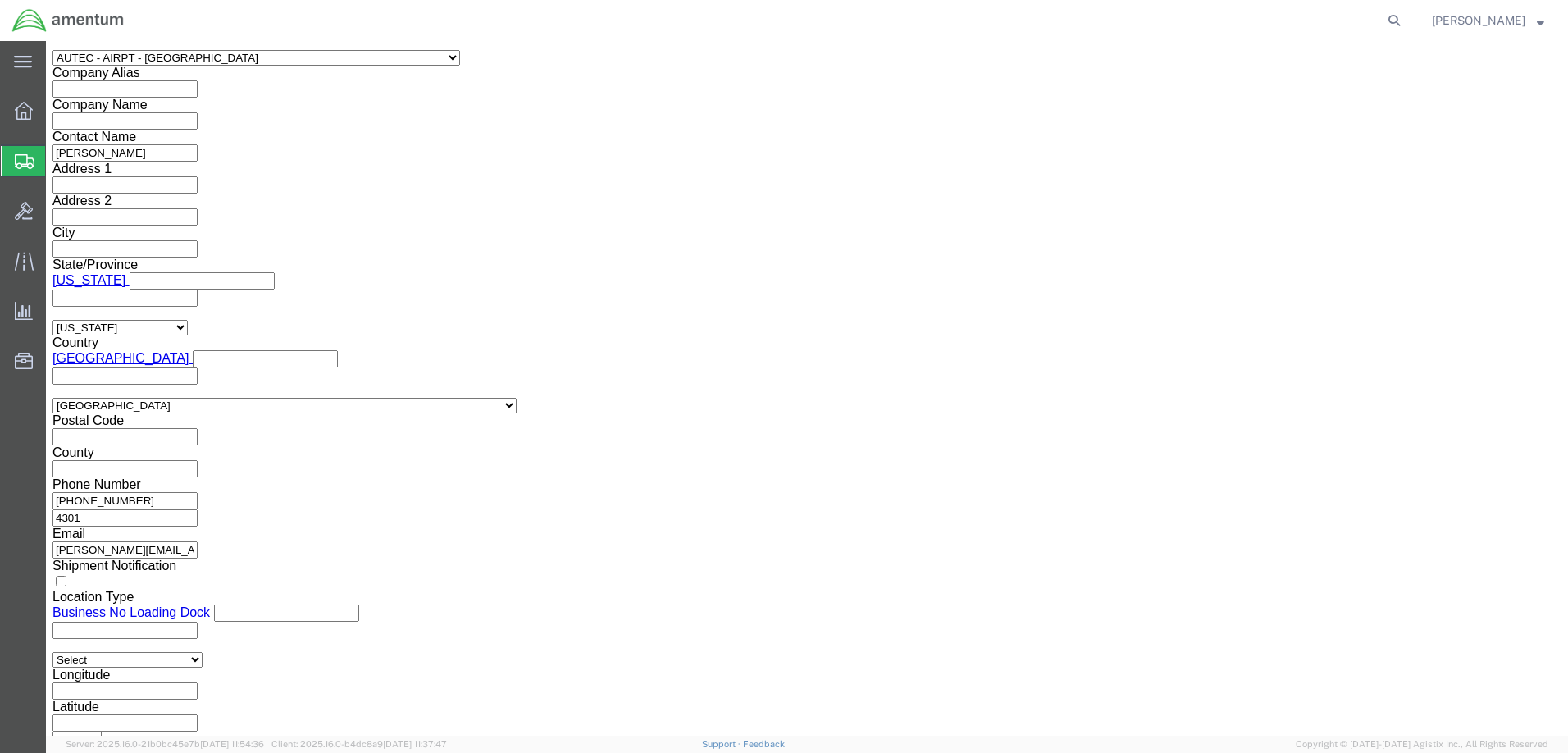
scroll to position [902, 0]
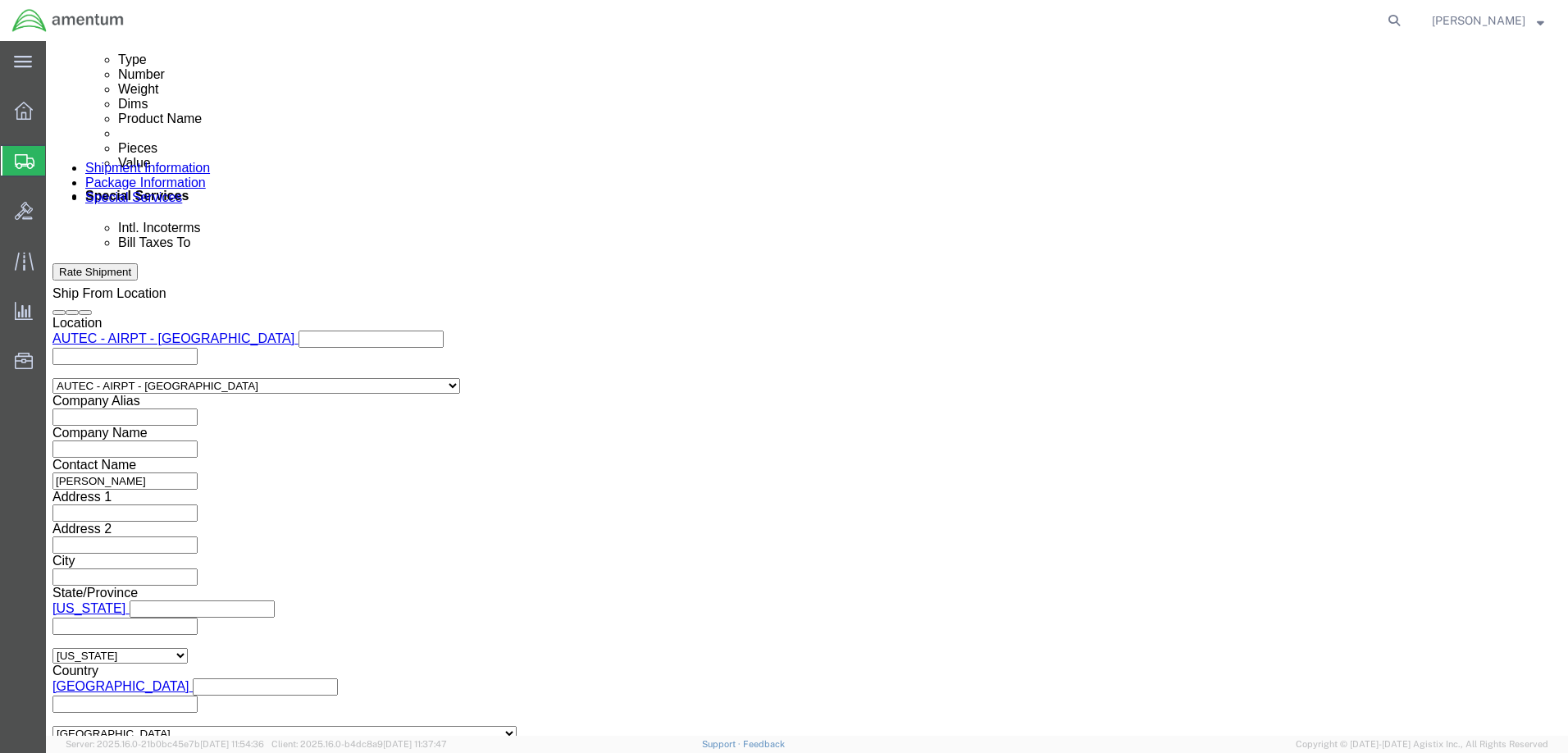
type input "CAR"
type input "[PERSON_NAME][EMAIL_ADDRESS][PERSON_NAME][DOMAIN_NAME]"
click input "Include shipping documents"
checkbox input "true"
click icon
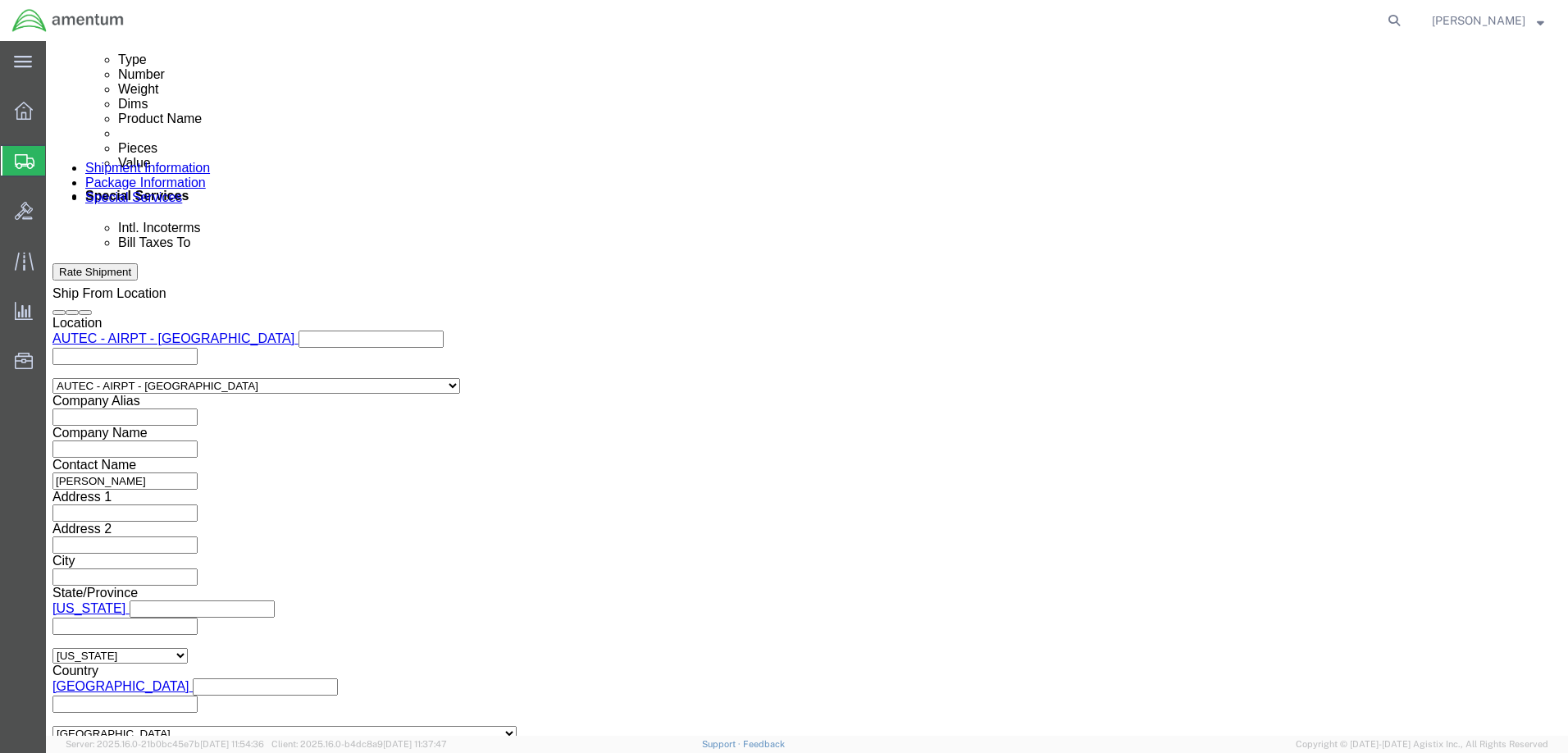
click div "Message"
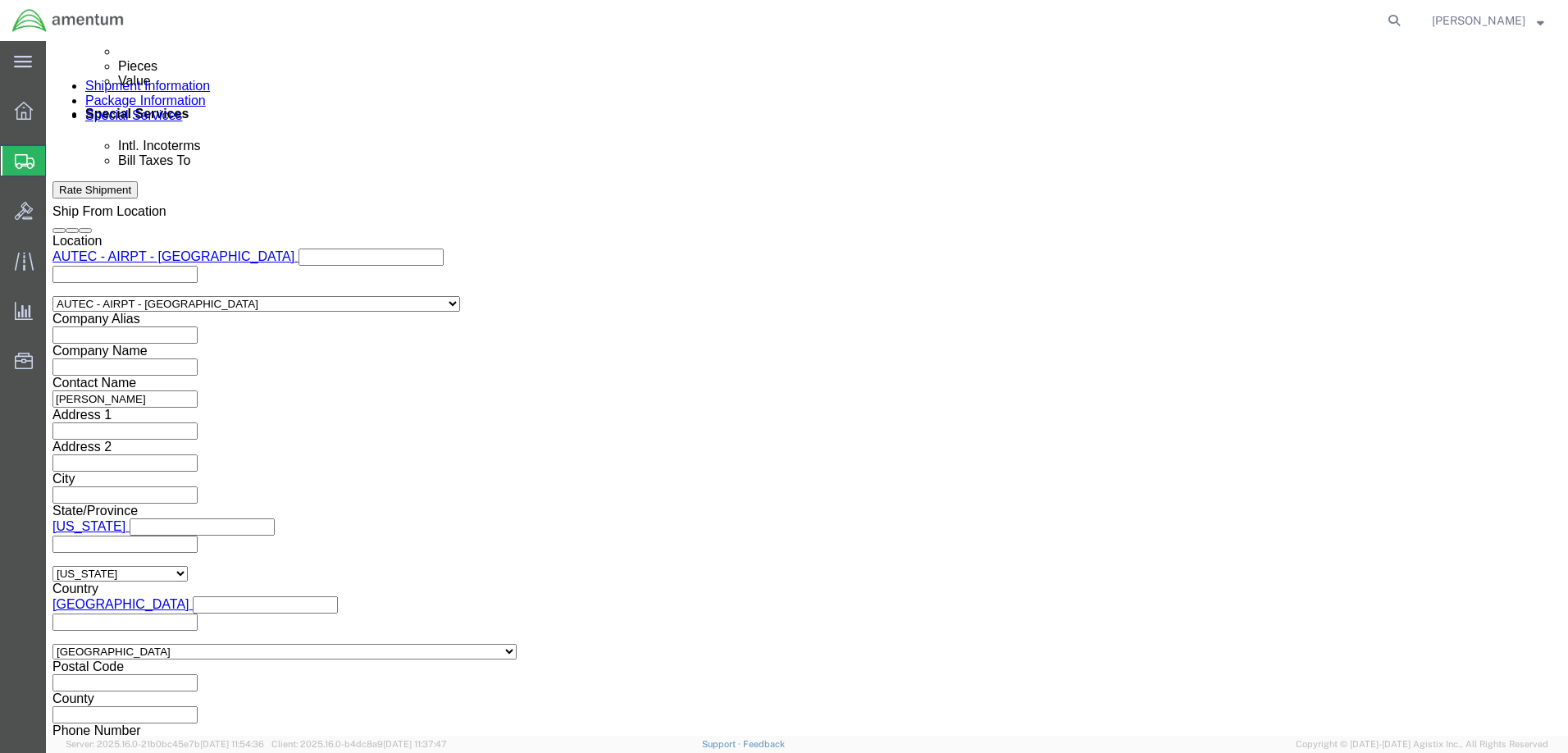
scroll to position [1164, 0]
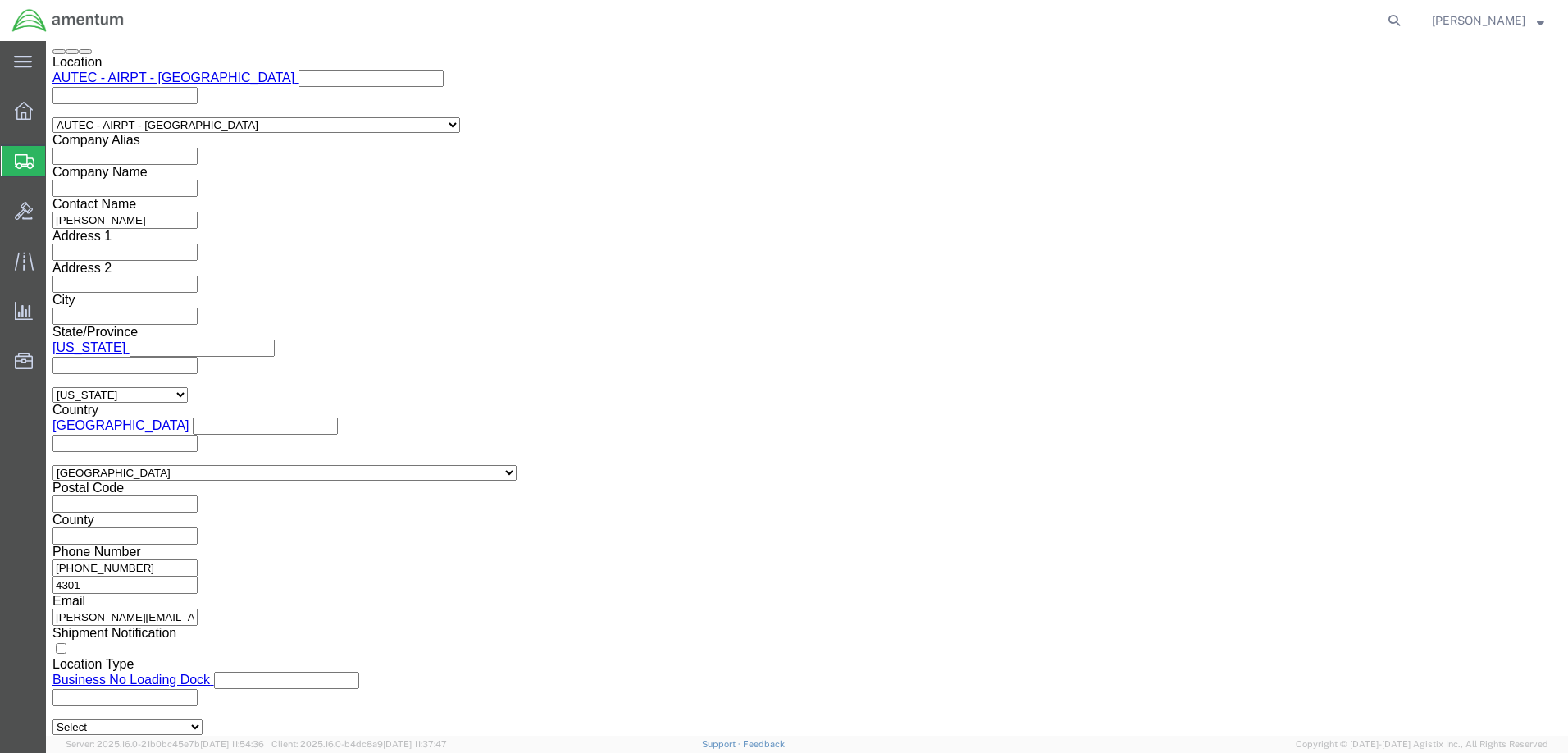
click button "Rate Shipment"
click icon
click link "Add Content"
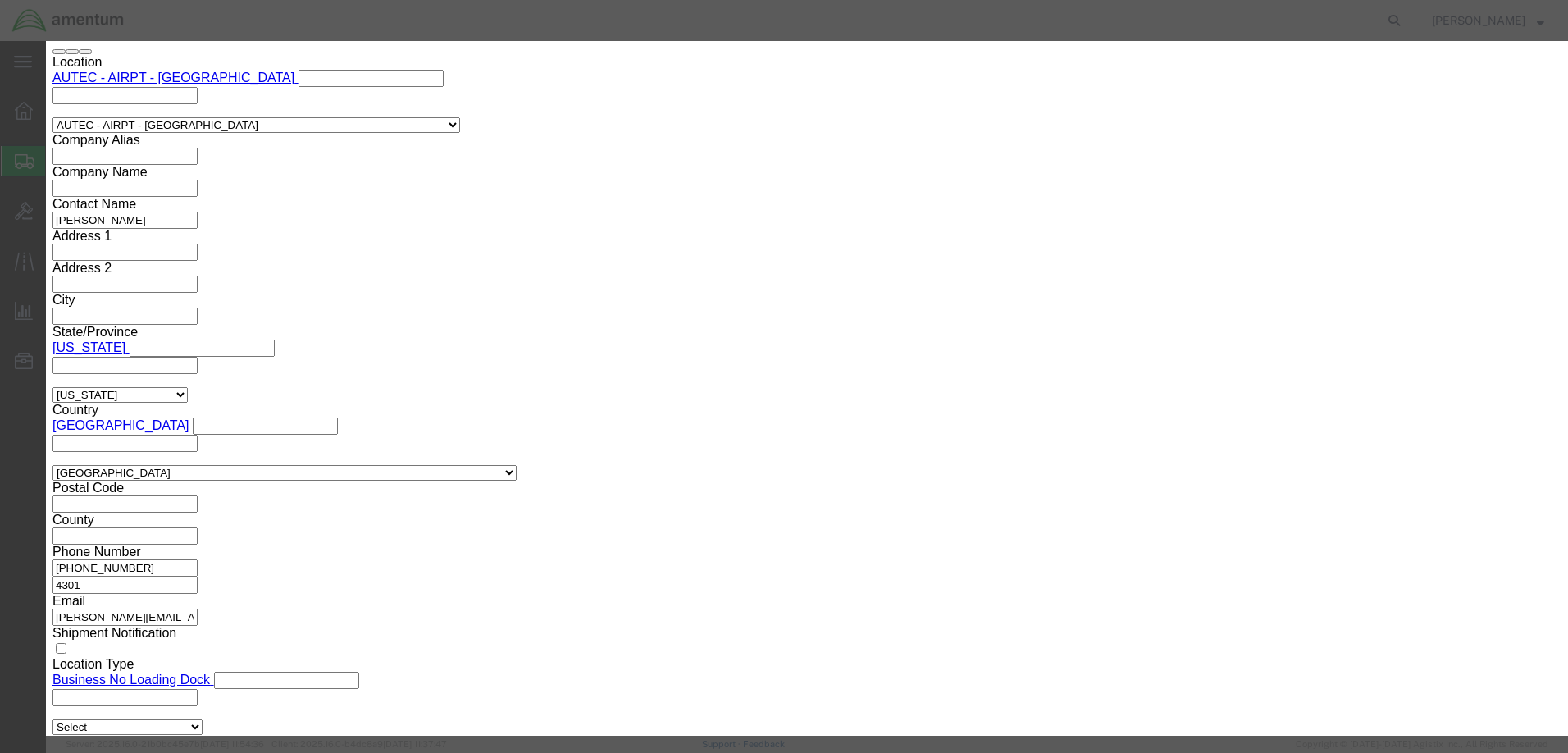
click input "text"
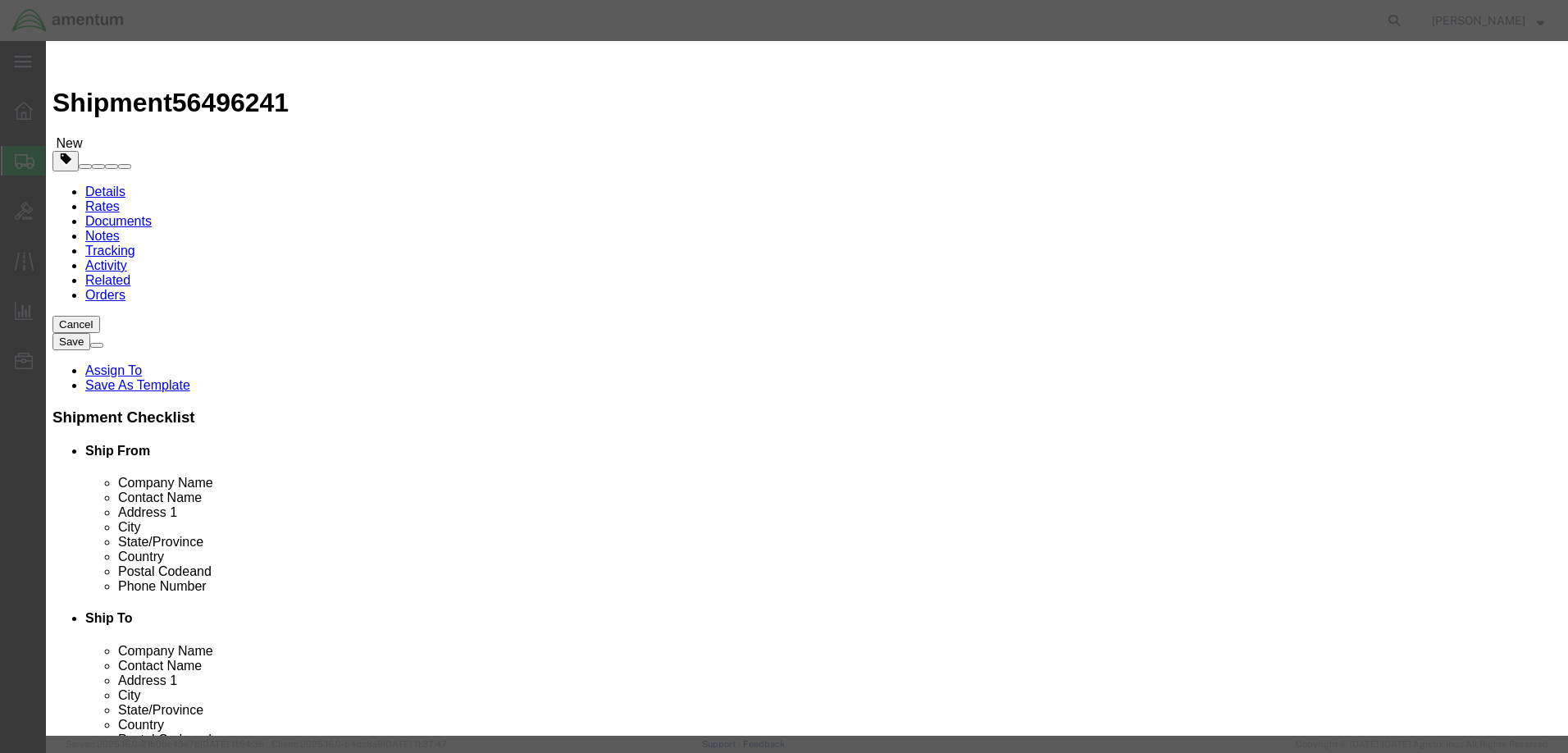
type input "DATA"
click div "Commodity library"
click input "0"
type input "1"
click input "text"
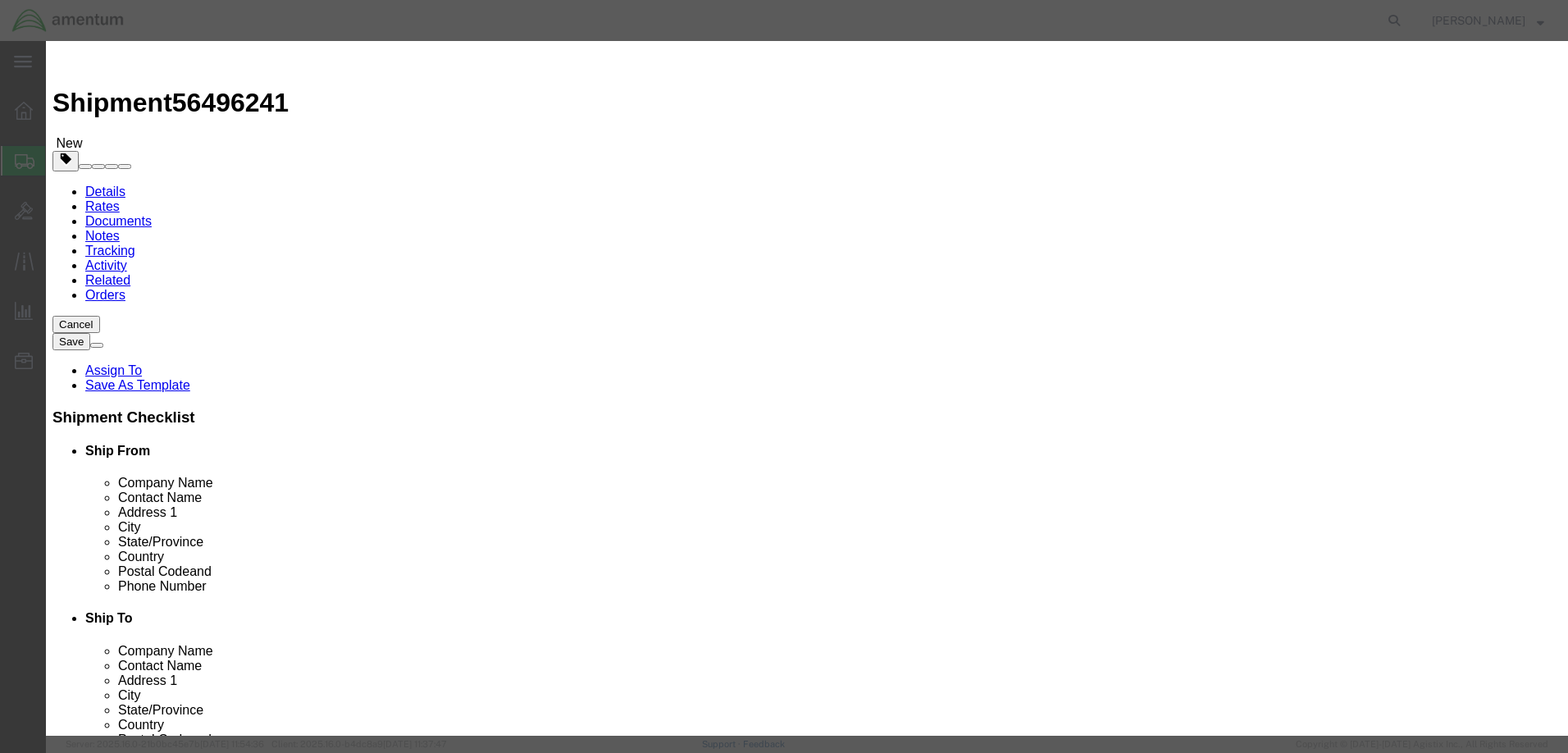
type input "100.00"
click h3 "Add content"
click button "Save & Close"
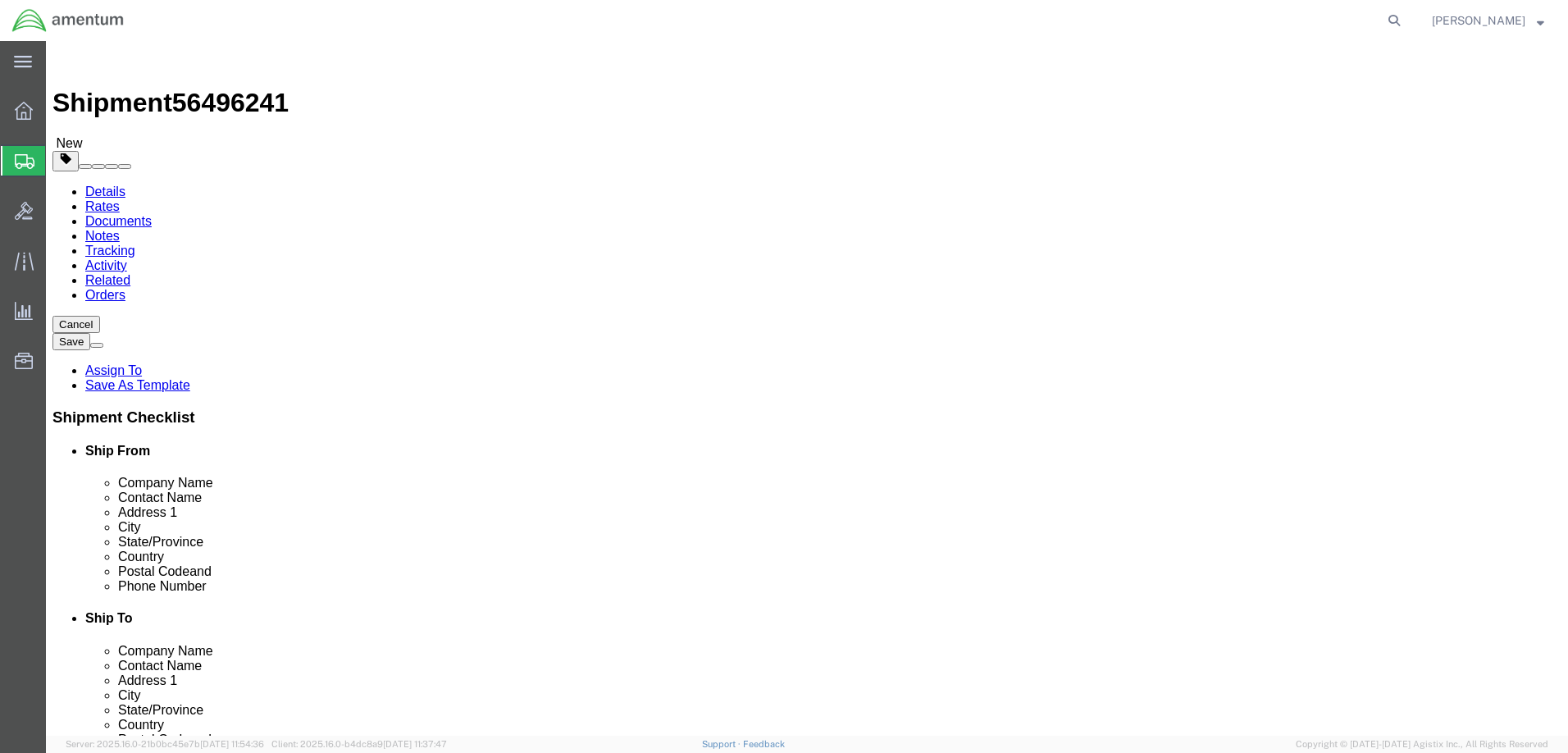
click button "Continue"
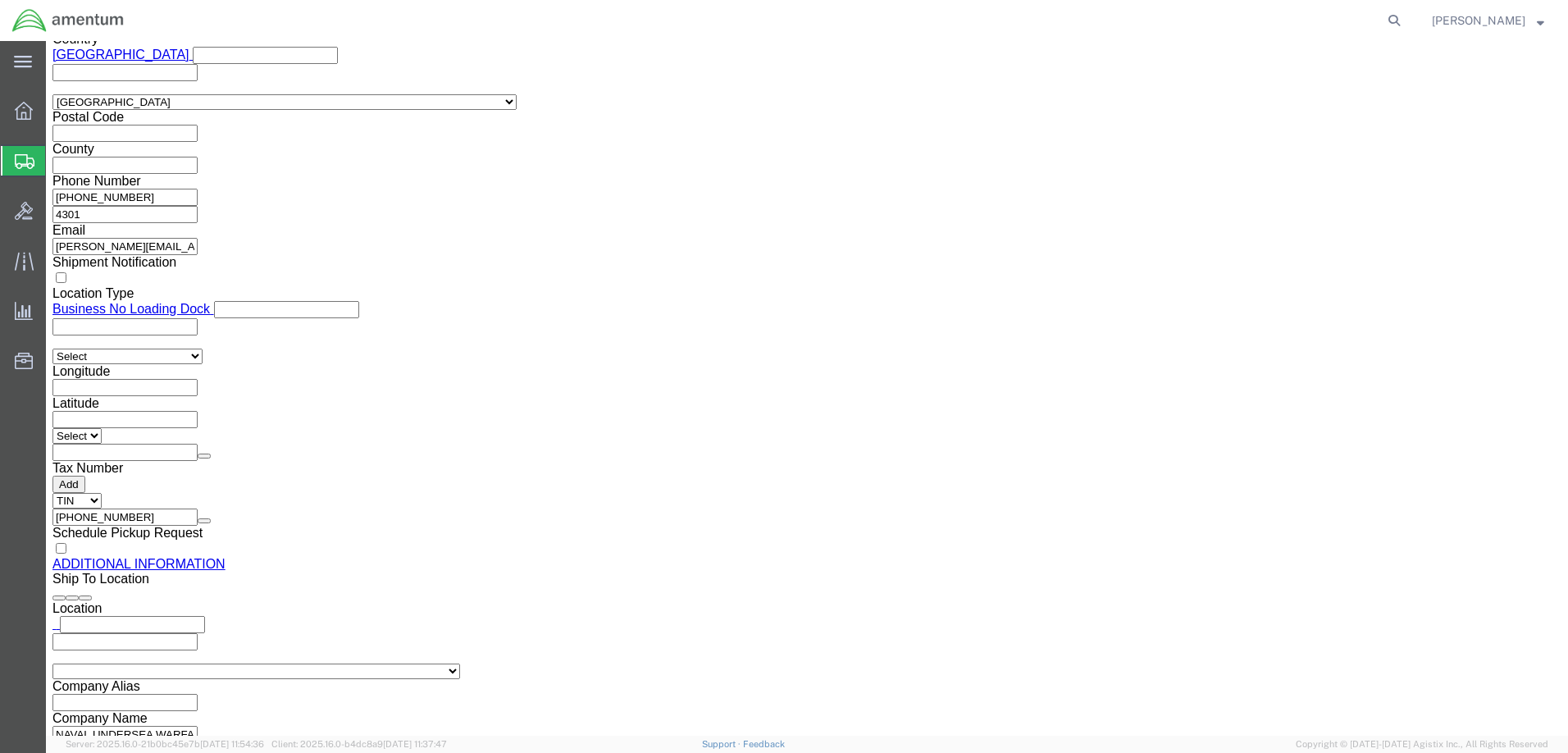
click button "Rate Shipment"
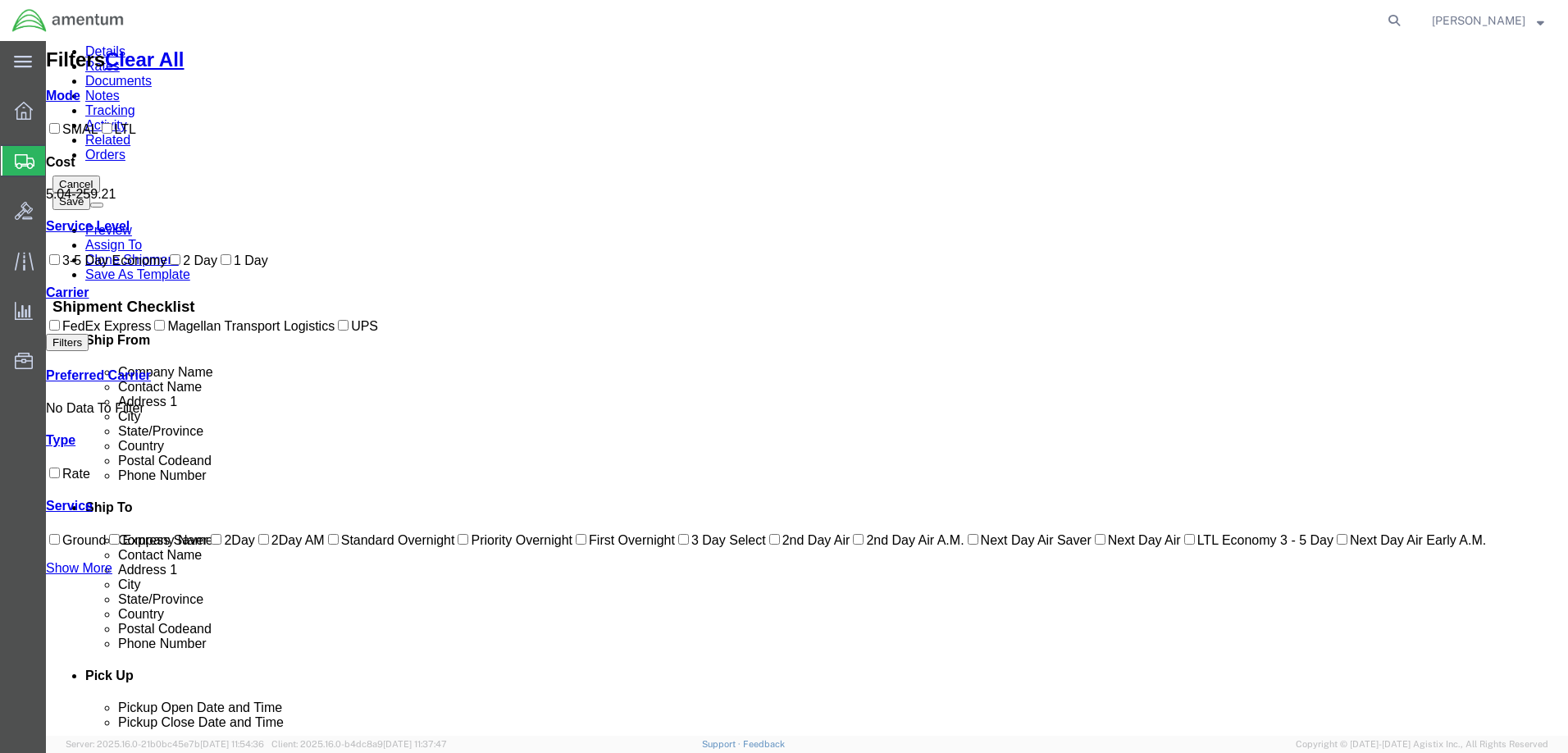
scroll to position [0, 0]
